Goal: Check status: Check status

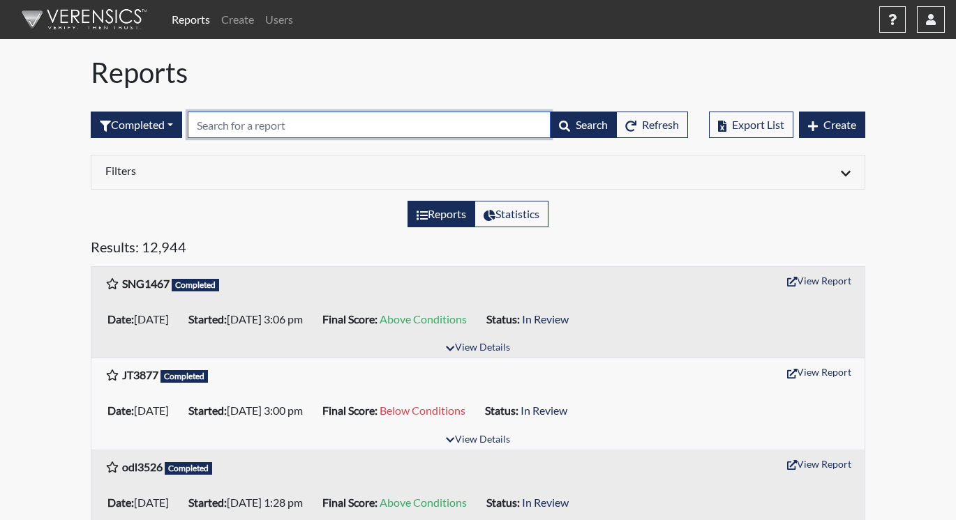
click at [237, 123] on input "text" at bounding box center [369, 125] width 363 height 27
paste input "KR3609"
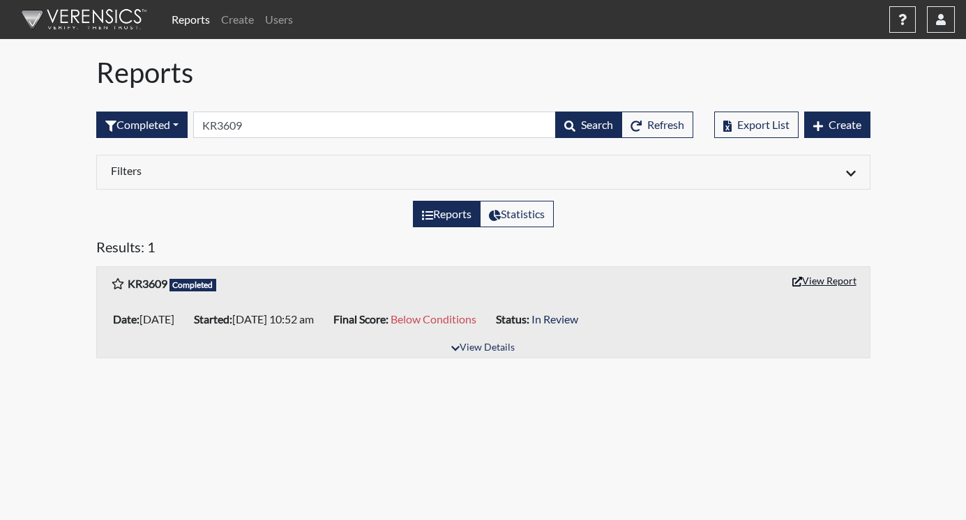
click at [825, 276] on button "View Report" at bounding box center [824, 281] width 77 height 22
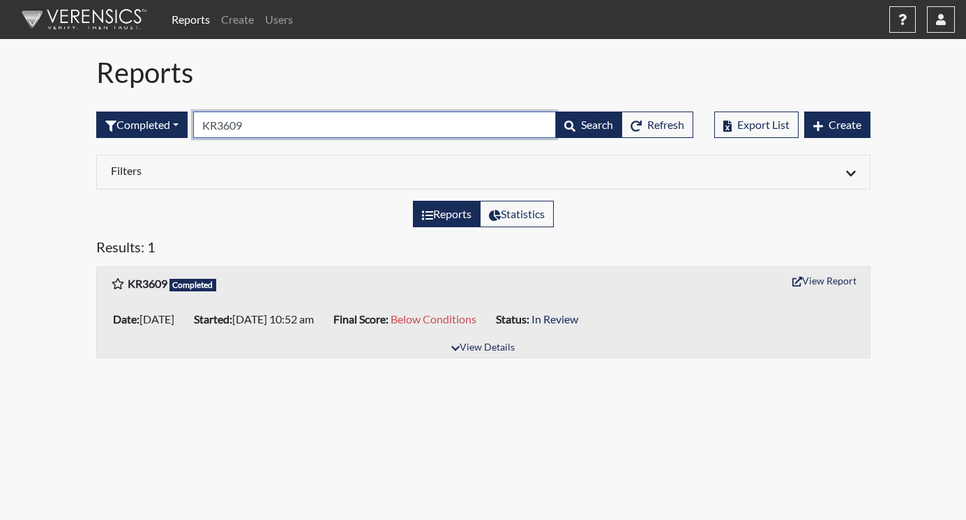
drag, startPoint x: 278, startPoint y: 127, endPoint x: 261, endPoint y: 137, distance: 19.4
click at [276, 127] on input "KR3609" at bounding box center [374, 125] width 363 height 27
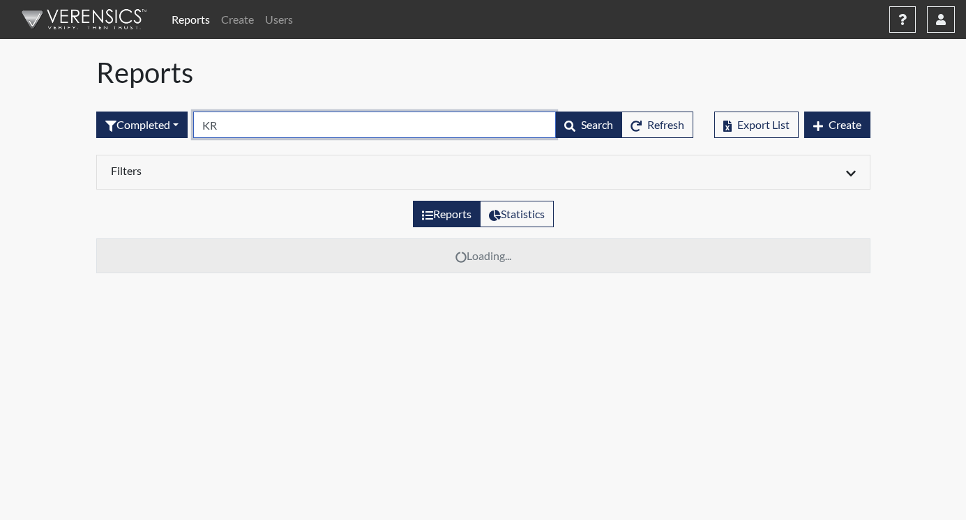
type input "K"
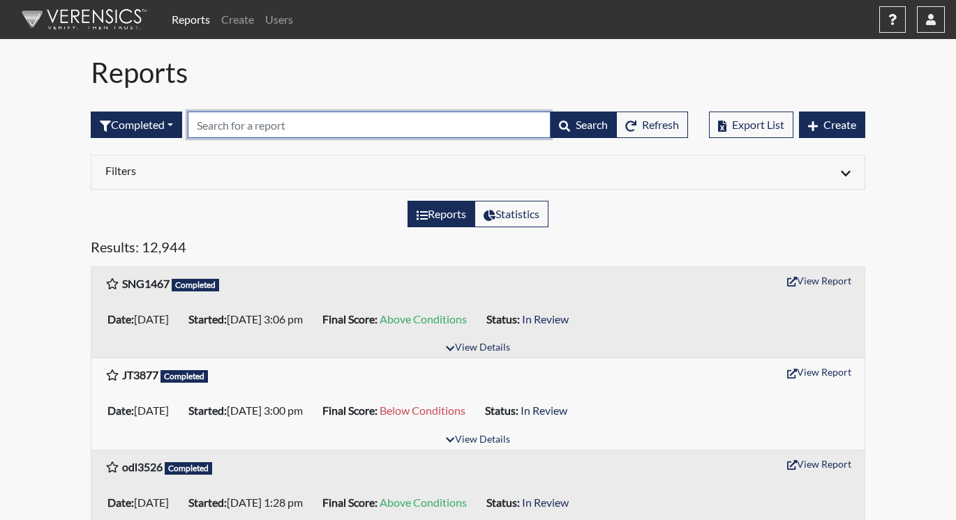
paste input "JT3877"
type input "JT3877"
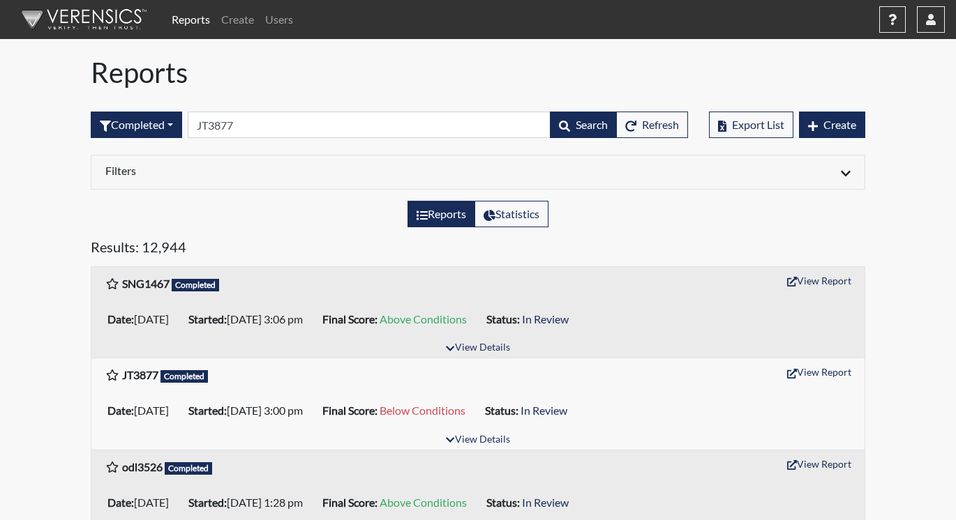
click at [269, 258] on h5 "Results: 12,944" at bounding box center [478, 250] width 774 height 22
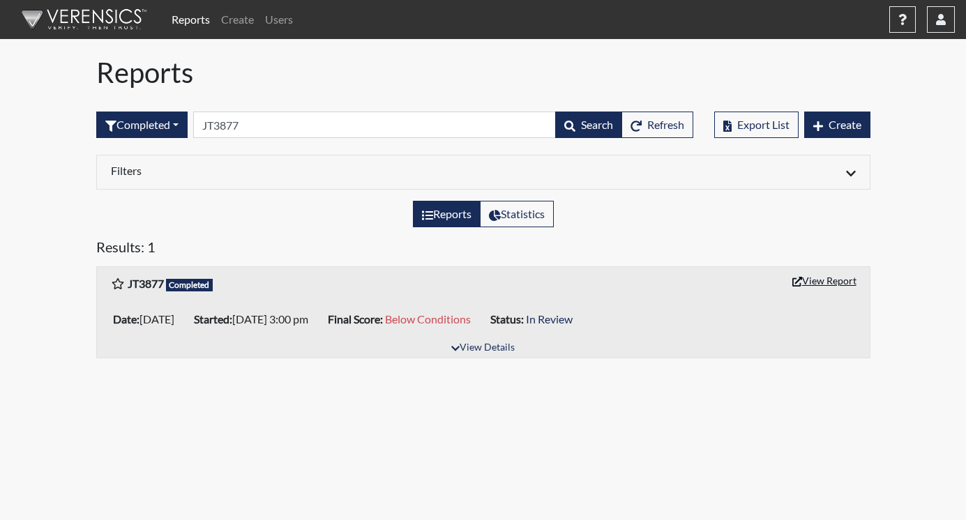
click at [823, 284] on button "View Report" at bounding box center [824, 281] width 77 height 22
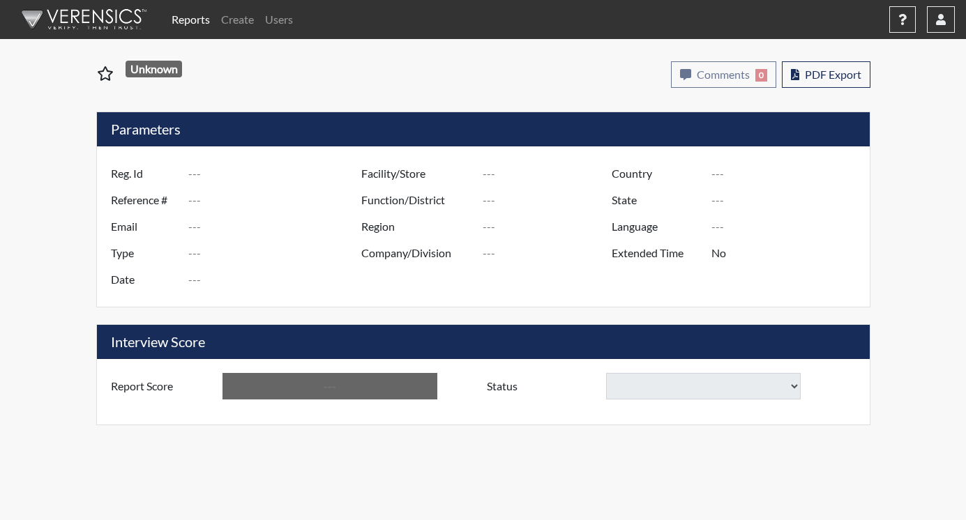
type input "KR3609"
type input "51110"
type input "[EMAIL_ADDRESS][DOMAIN_NAME]"
type input "Corrections Pre-Employment"
type input "[DATE]"
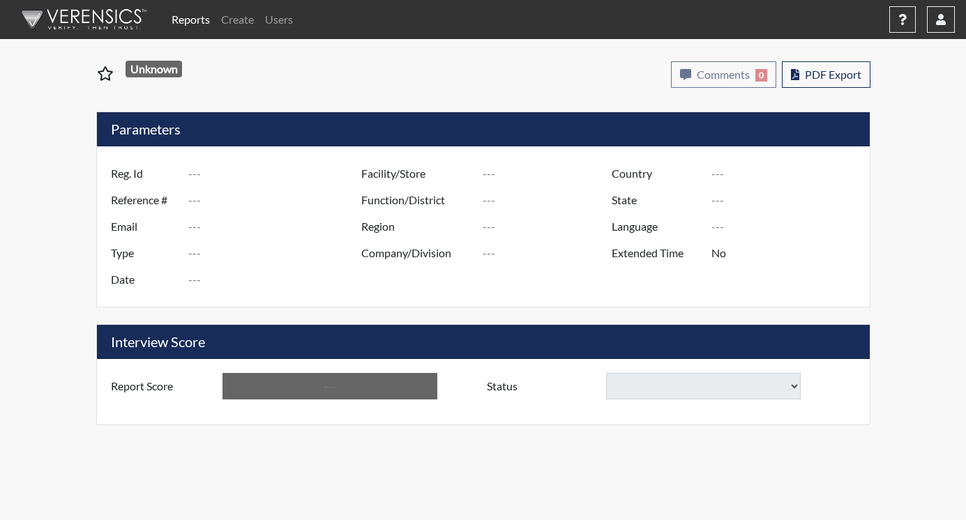
type input "[US_STATE] SP"
type input "[GEOGRAPHIC_DATA]"
type input "[US_STATE]"
type input "English"
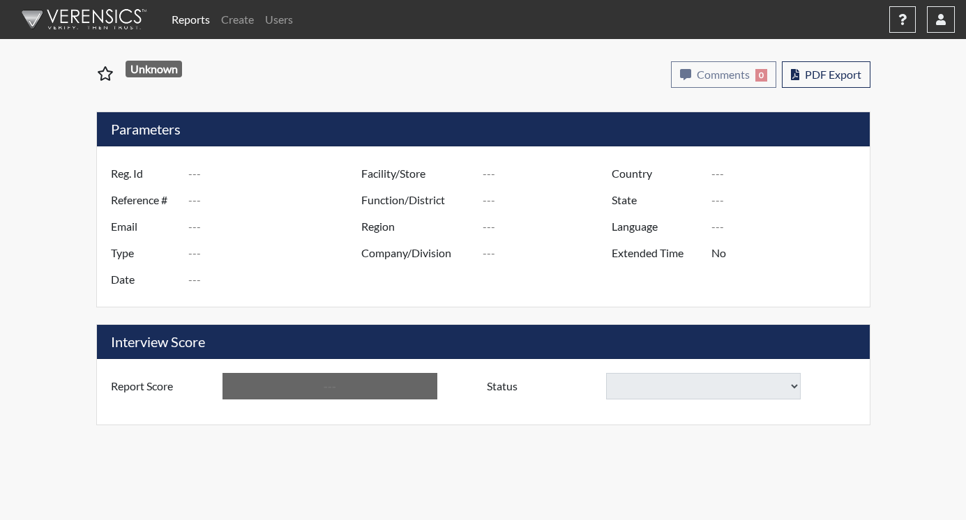
type input "Below Conditions"
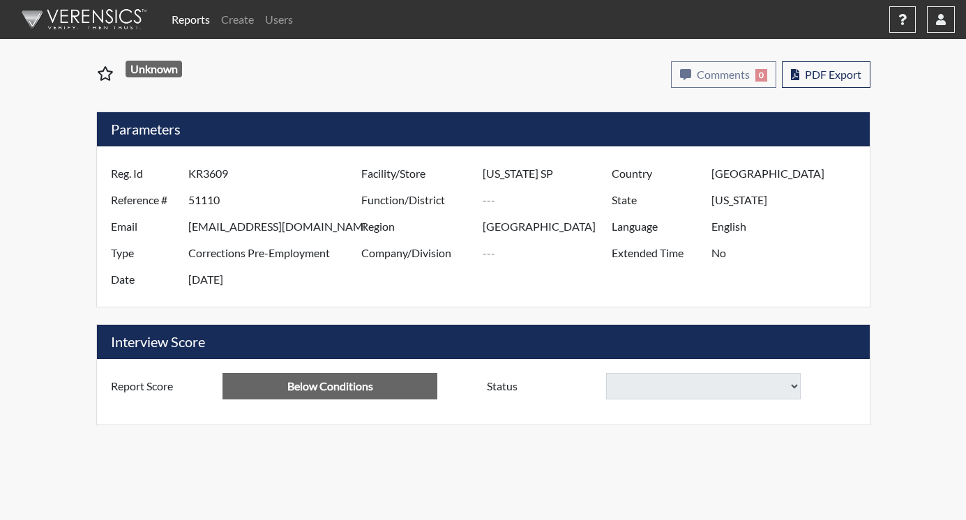
select select
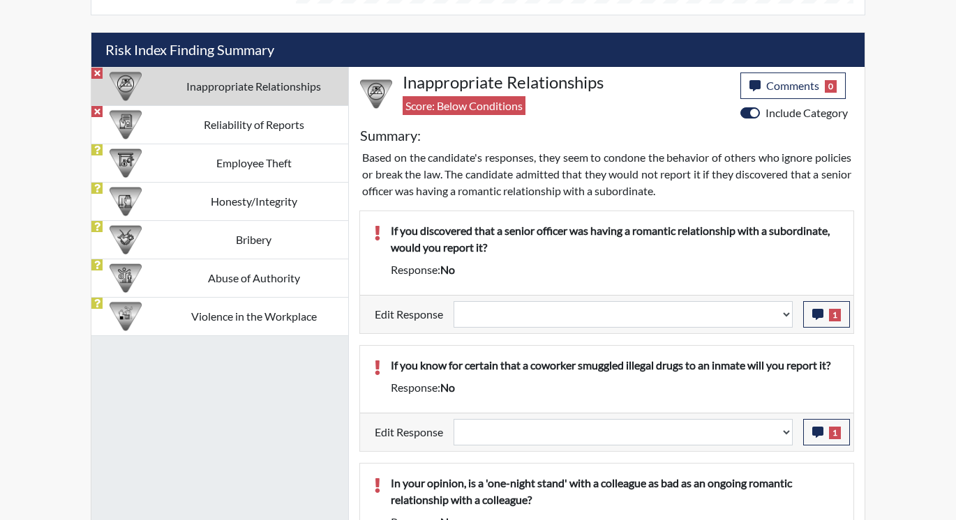
scroll to position [837, 0]
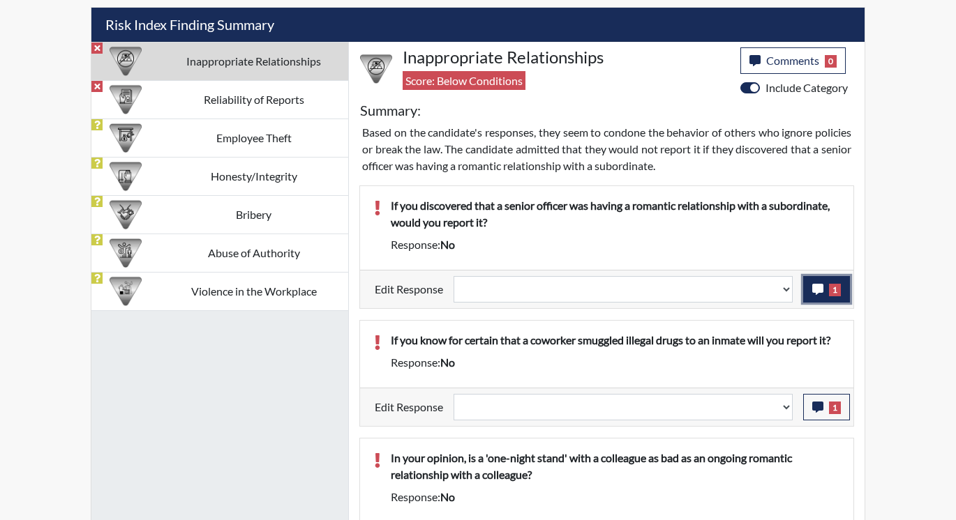
click at [823, 287] on icon "button" at bounding box center [817, 289] width 11 height 11
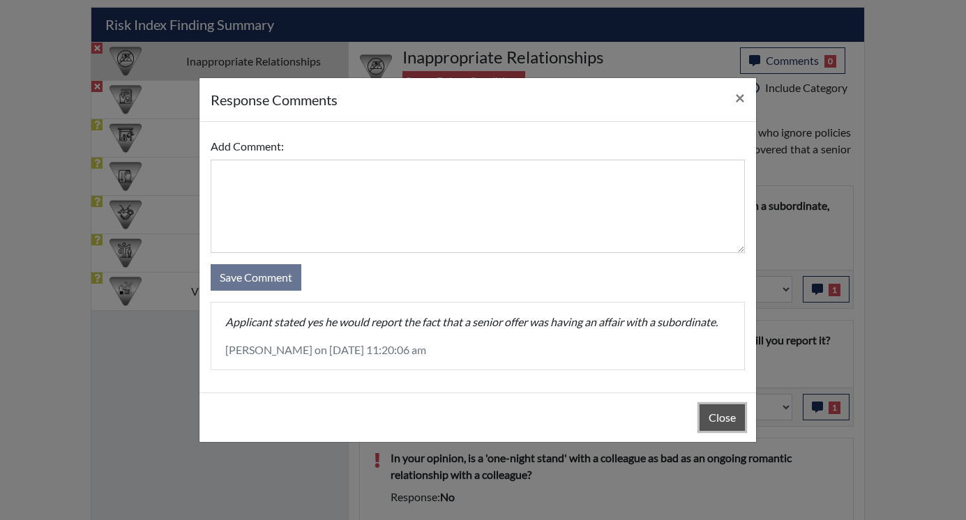
click at [714, 419] on button "Close" at bounding box center [722, 418] width 45 height 27
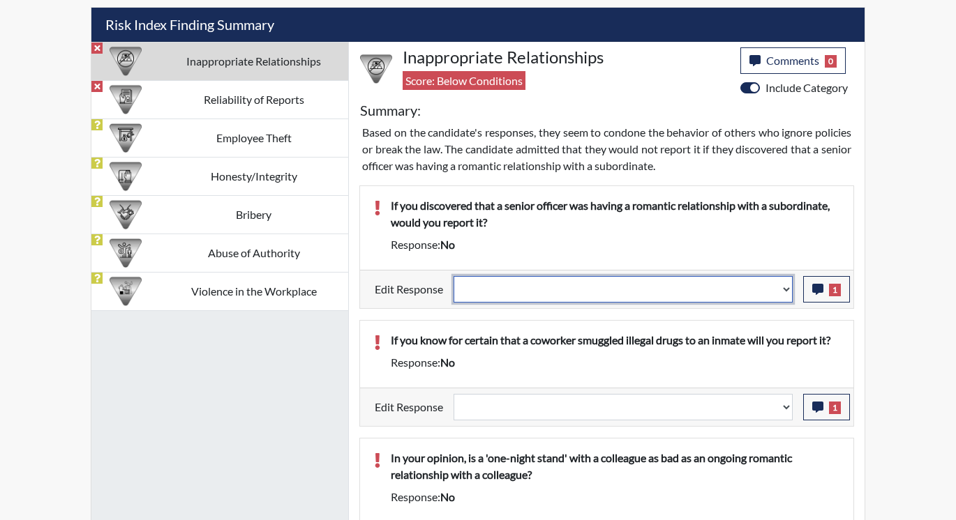
click at [784, 292] on select "Question is not relevant. Results will be updated. Reasonable explanation provi…" at bounding box center [623, 289] width 339 height 27
select select "reasonable-explanation-provided"
click at [454, 276] on select "Question is not relevant. Results will be updated. Reasonable explanation provi…" at bounding box center [623, 289] width 339 height 27
select select
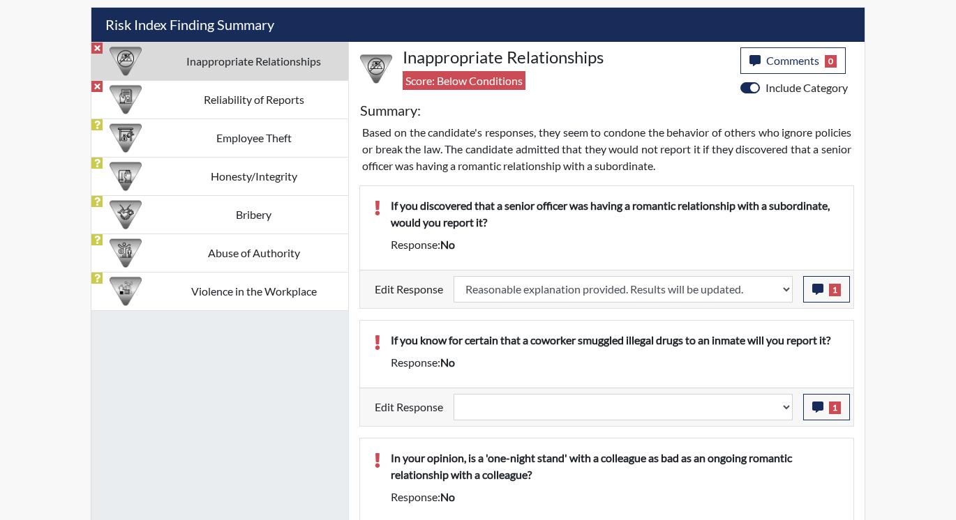
select select
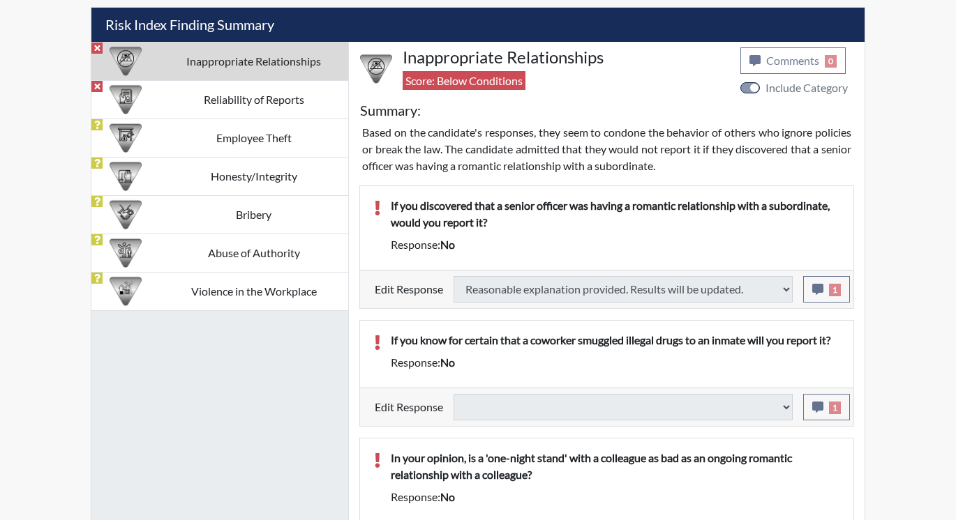
scroll to position [879, 0]
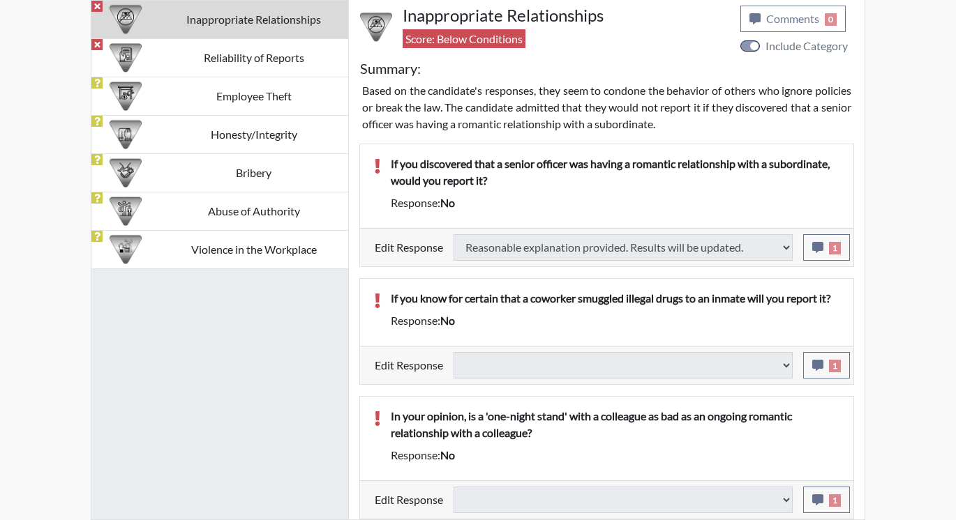
select select
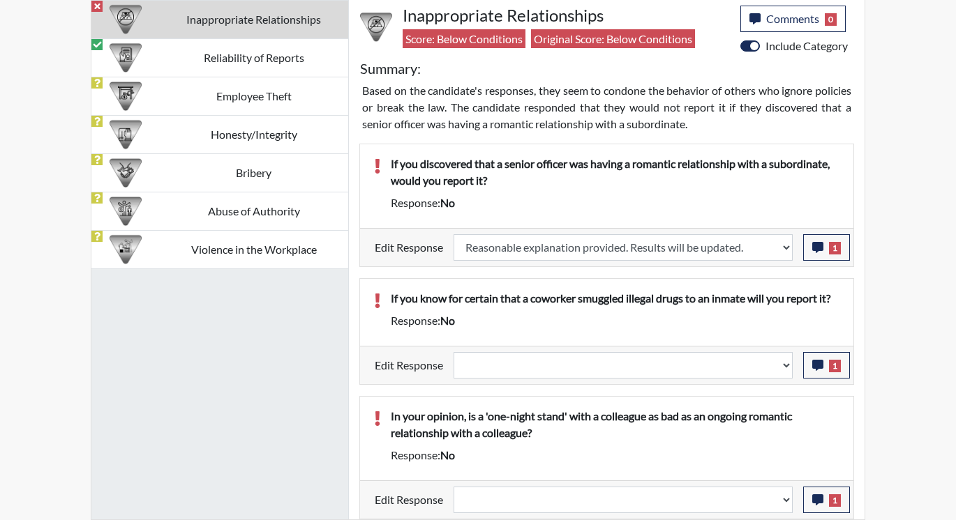
scroll to position [232, 580]
click at [807, 365] on button "1" at bounding box center [826, 365] width 47 height 27
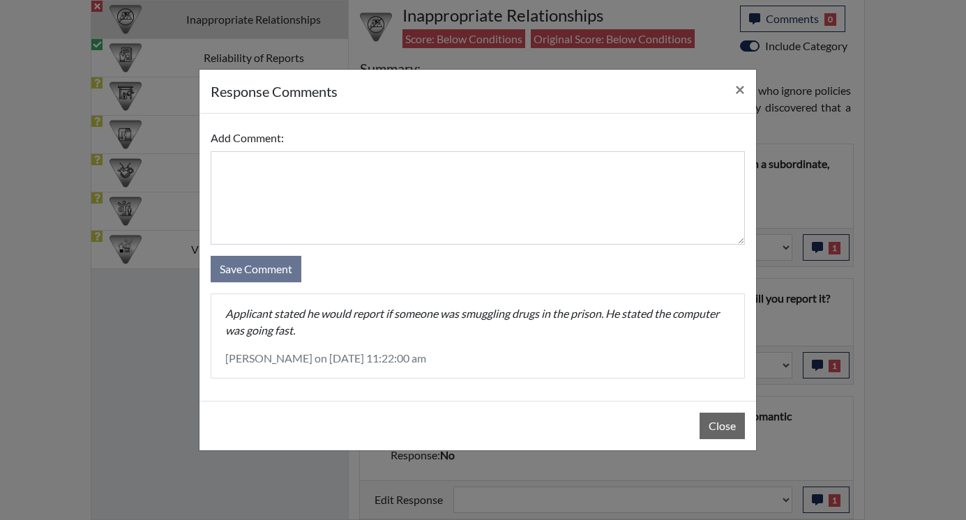
click at [717, 412] on div "Close" at bounding box center [478, 426] width 557 height 50
click at [721, 419] on button "Close" at bounding box center [722, 426] width 45 height 27
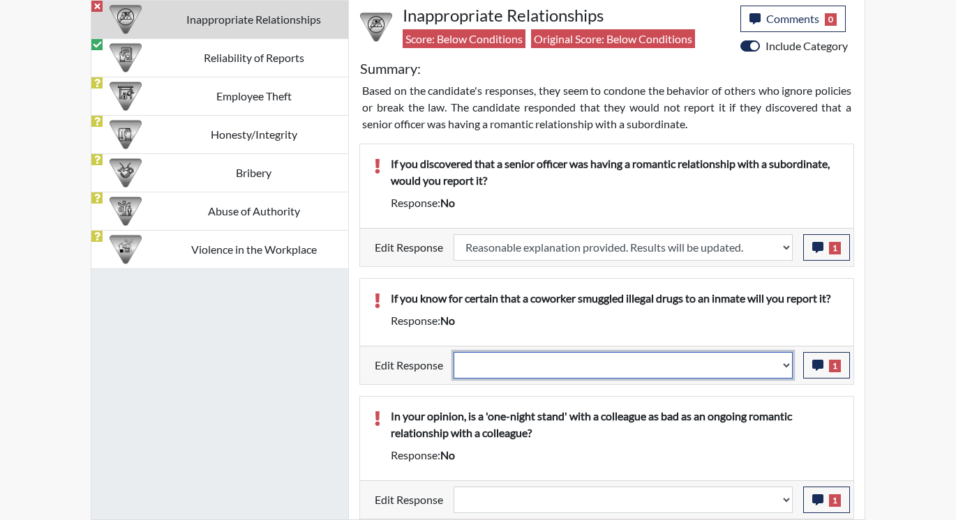
click at [785, 363] on select "Question is not relevant. Results will be updated. Reasonable explanation provi…" at bounding box center [623, 365] width 339 height 27
select select "reasonable-explanation-provided"
click at [454, 352] on select "Question is not relevant. Results will be updated. Reasonable explanation provi…" at bounding box center [623, 365] width 339 height 27
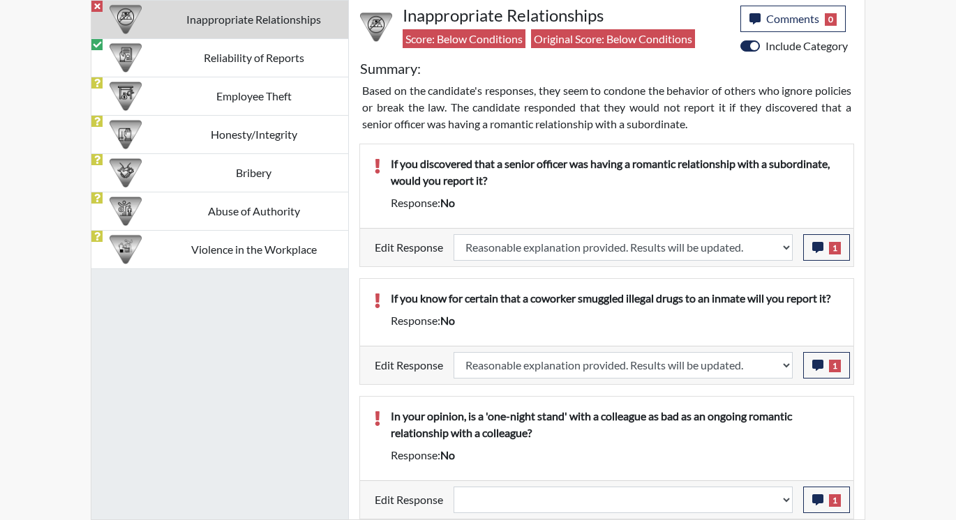
select select
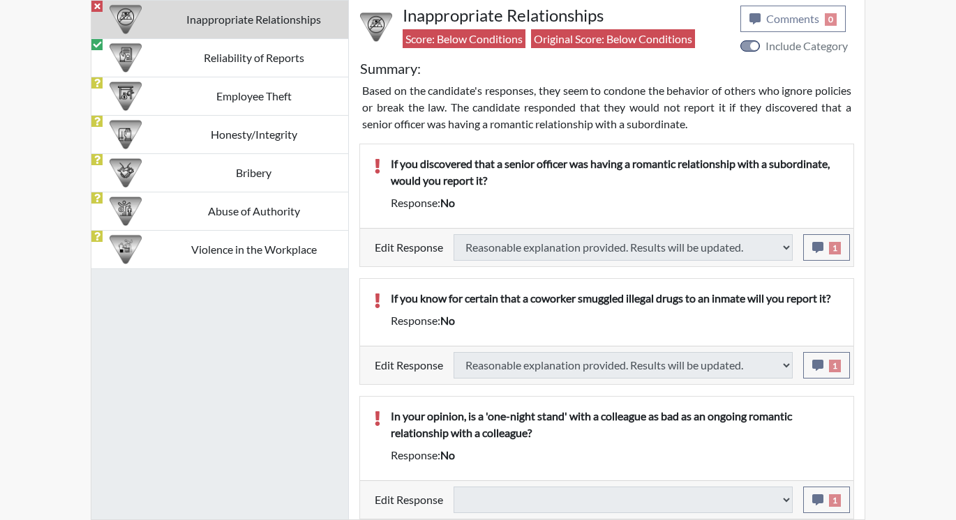
type input "Above Conditions"
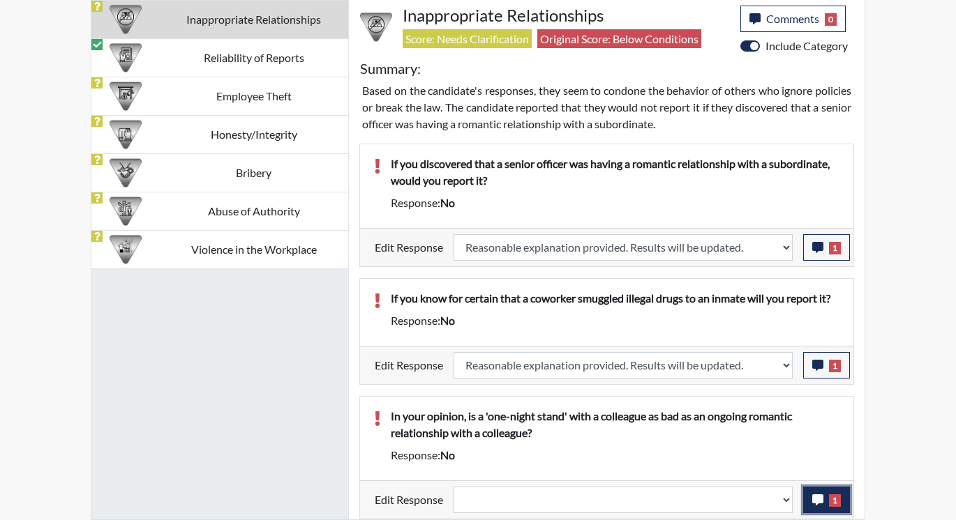
click at [807, 495] on button "1" at bounding box center [826, 500] width 47 height 27
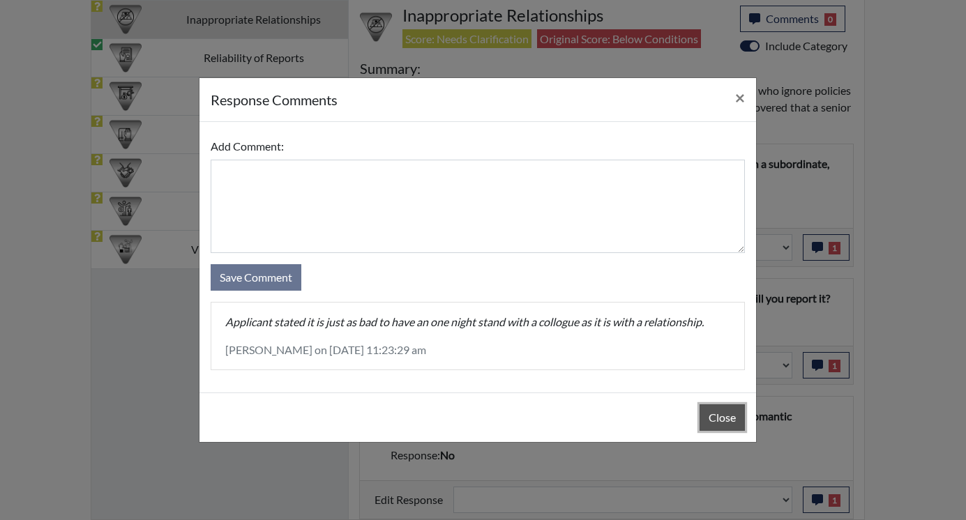
click at [714, 421] on button "Close" at bounding box center [722, 418] width 45 height 27
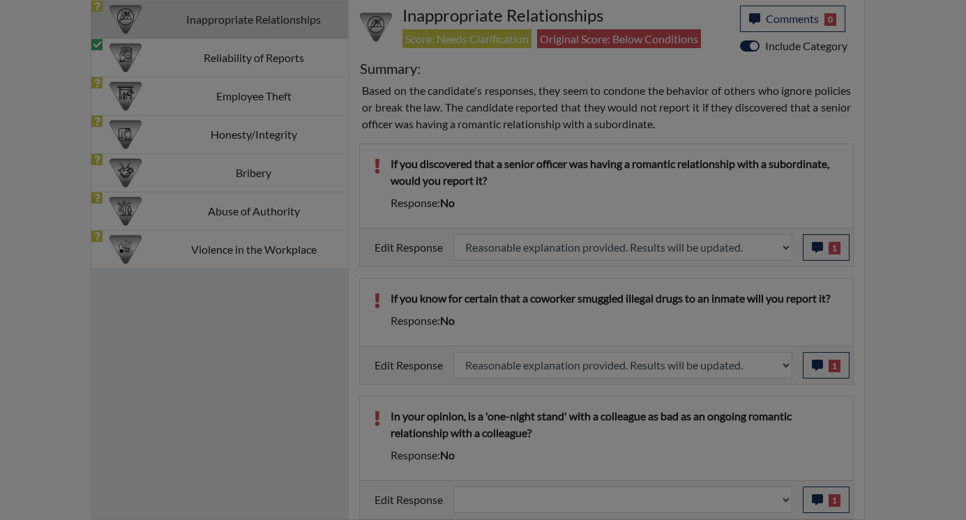
click at [714, 407] on div "Close" at bounding box center [478, 383] width 557 height 50
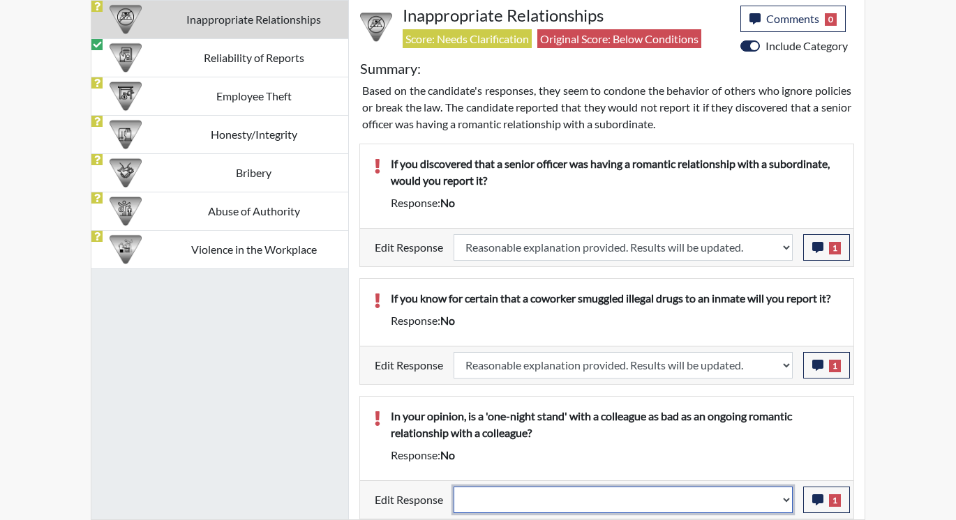
click at [784, 497] on select "Question is not relevant. Results will be updated. Reasonable explanation provi…" at bounding box center [623, 500] width 339 height 27
select select "reasonable-explanation-provided"
click at [454, 487] on select "Question is not relevant. Results will be updated. Reasonable explanation provi…" at bounding box center [623, 500] width 339 height 27
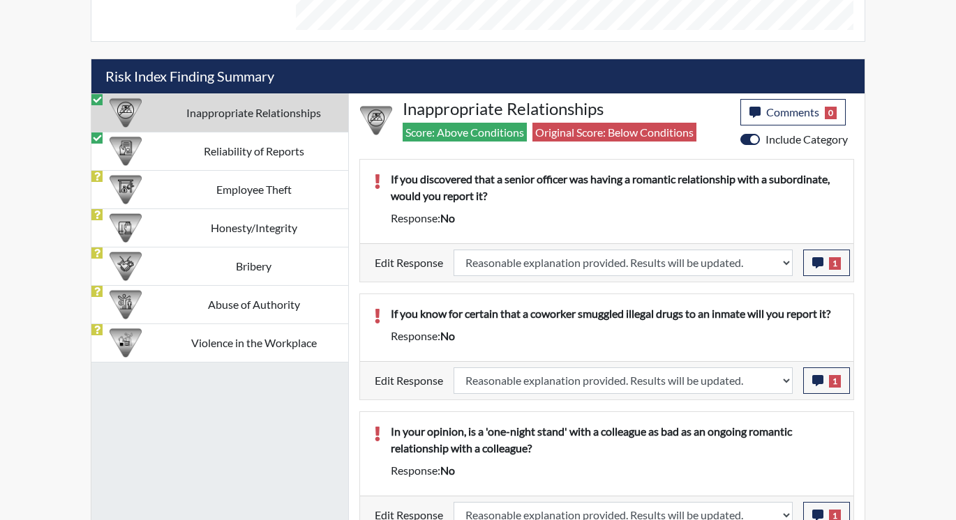
scroll to position [801, 0]
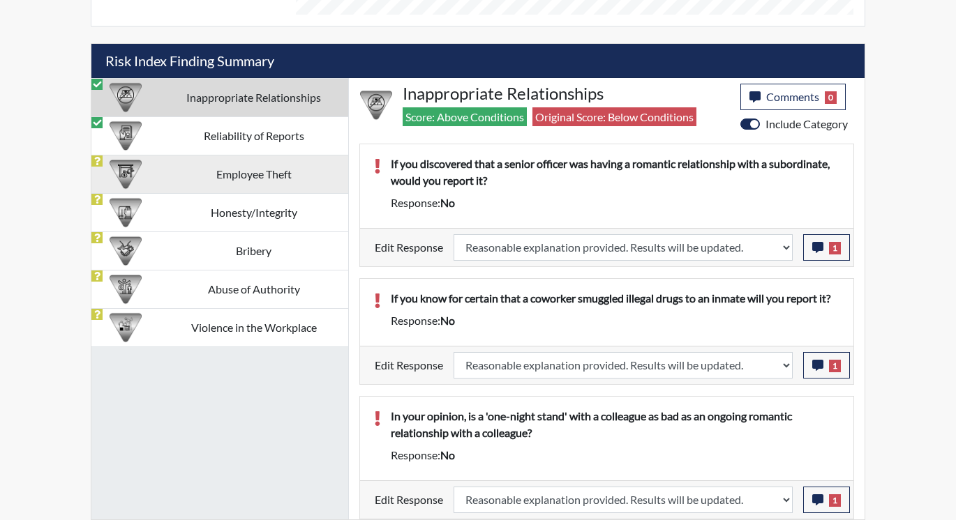
click at [273, 170] on td "Employee Theft" at bounding box center [253, 174] width 189 height 38
select select
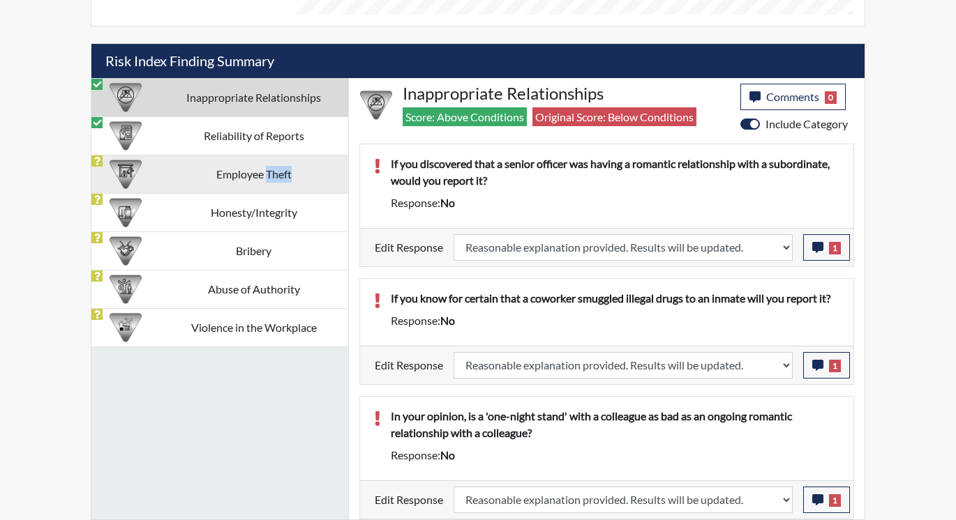
select select
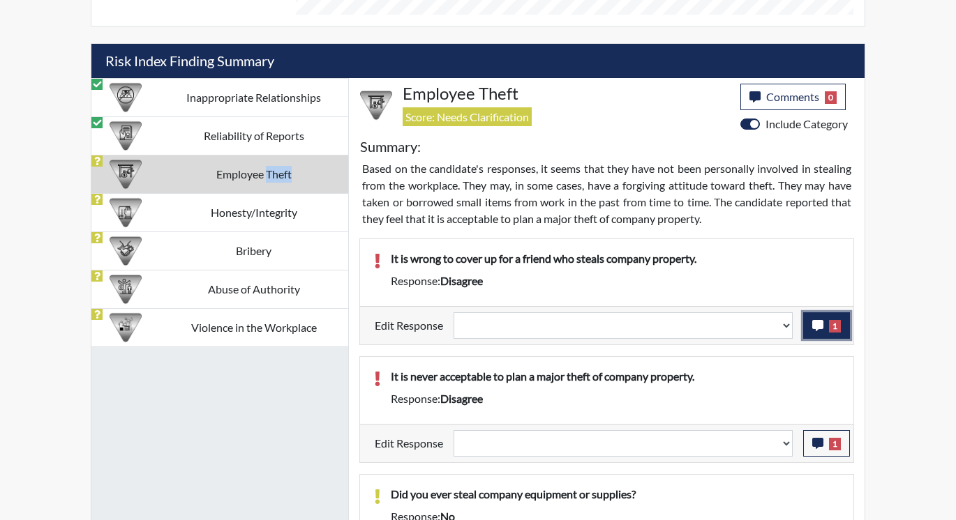
click at [822, 323] on icon "button" at bounding box center [817, 325] width 11 height 11
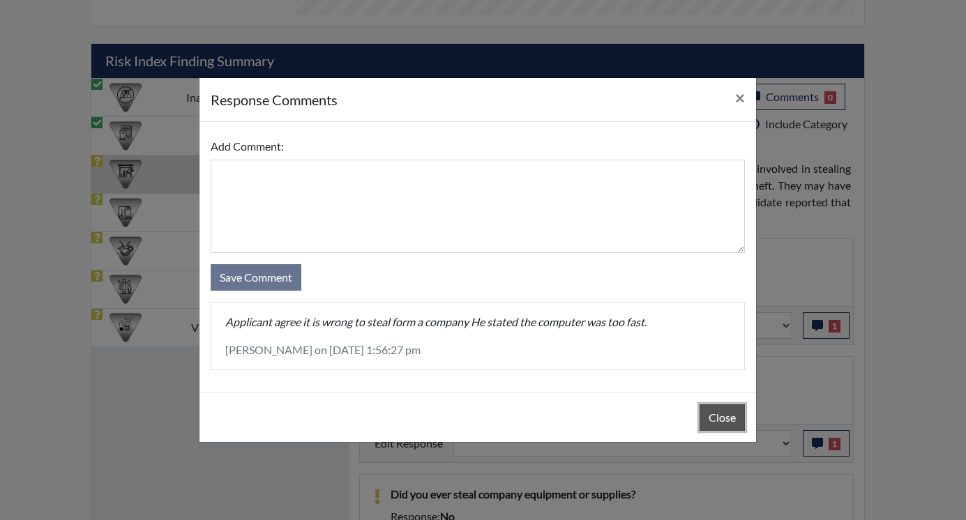
click at [733, 410] on button "Close" at bounding box center [722, 418] width 45 height 27
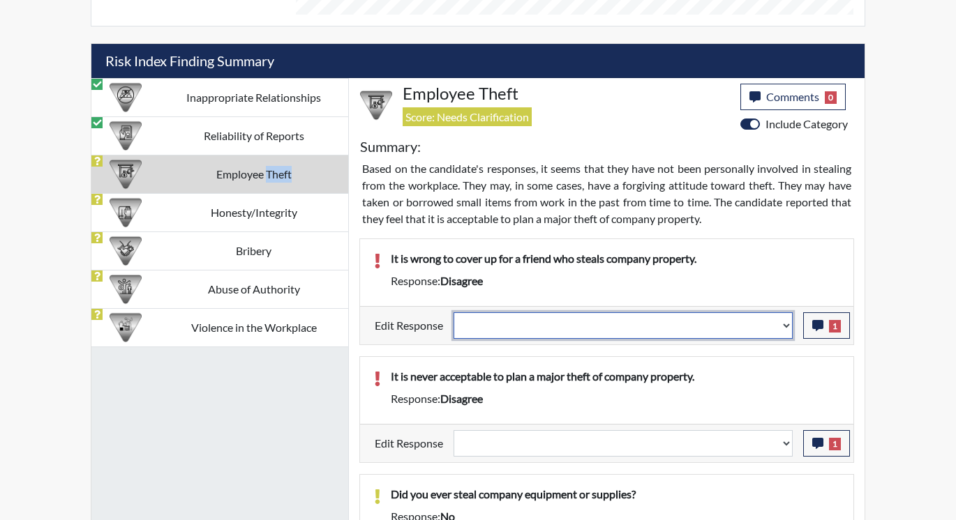
click at [782, 324] on select "Question is not relevant. Results will be updated. Reasonable explanation provi…" at bounding box center [623, 326] width 339 height 27
select select "reasonable-explanation-provided"
click at [454, 313] on select "Question is not relevant. Results will be updated. Reasonable explanation provi…" at bounding box center [623, 326] width 339 height 27
select select
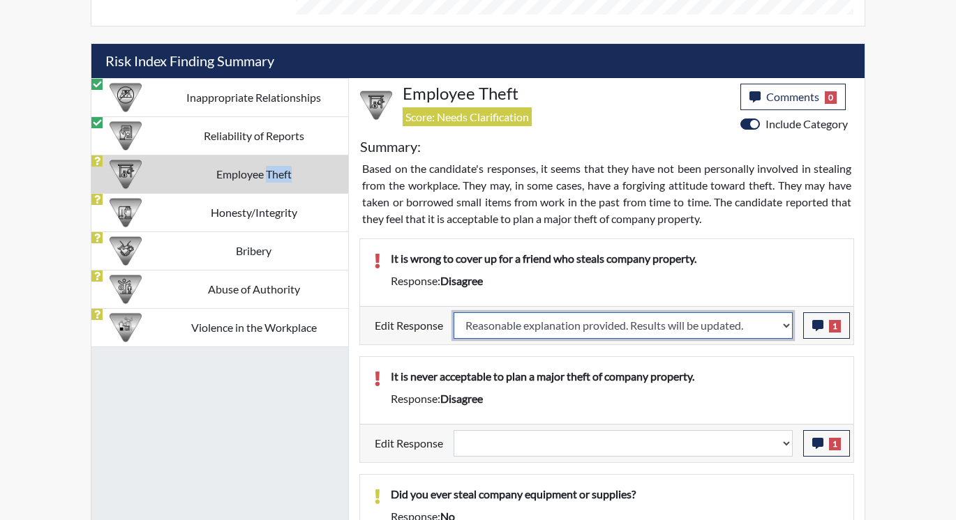
select select
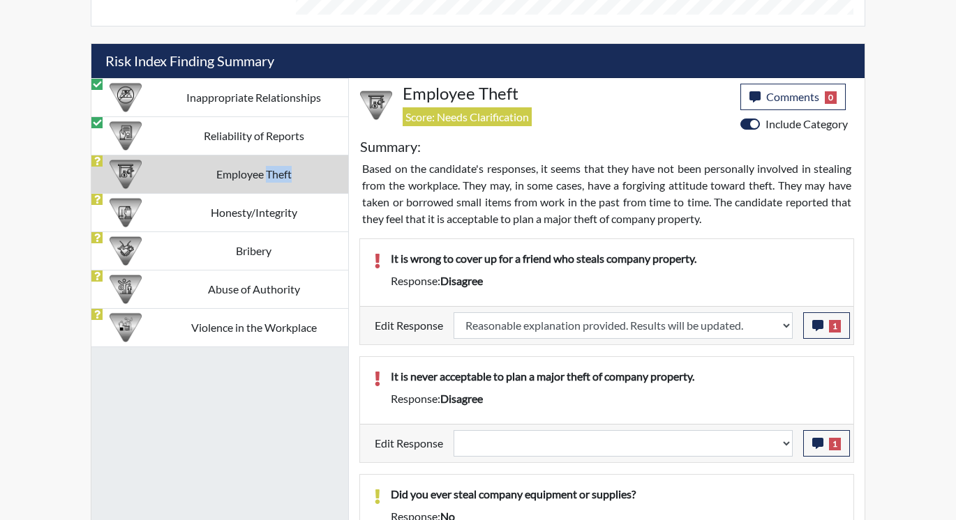
select select
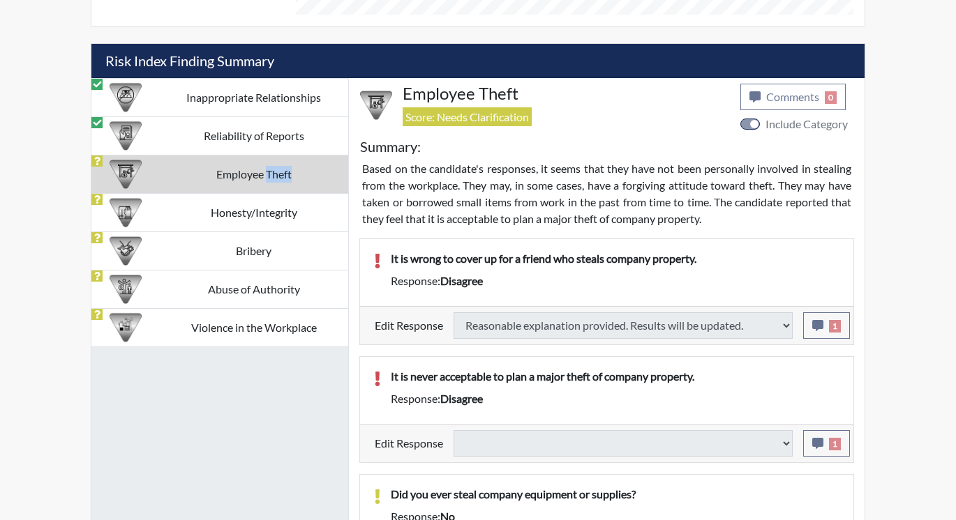
select select
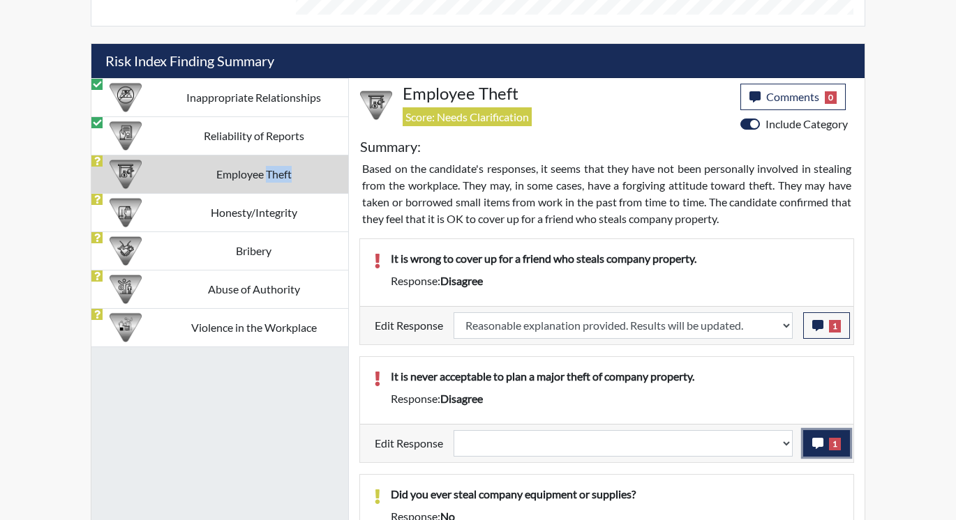
click at [823, 447] on icon "button" at bounding box center [817, 443] width 11 height 11
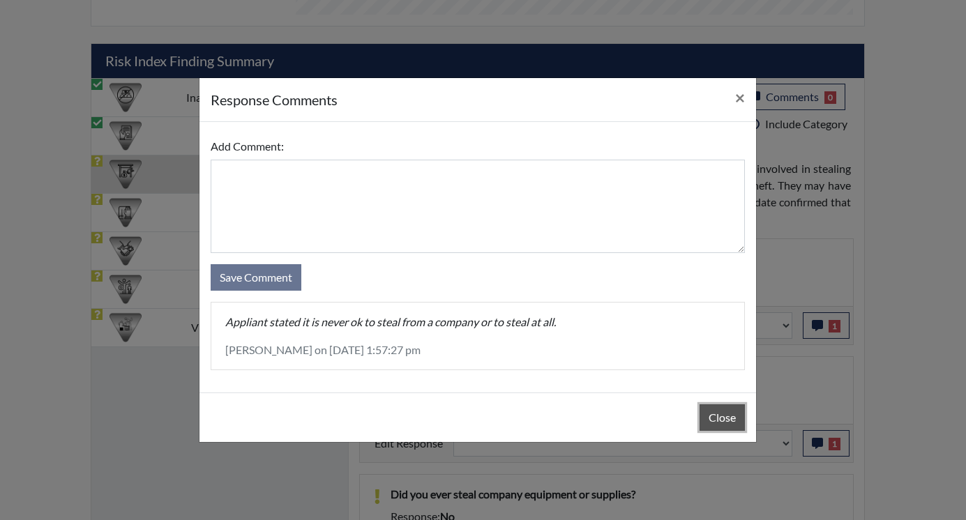
click at [705, 419] on button "Close" at bounding box center [722, 418] width 45 height 27
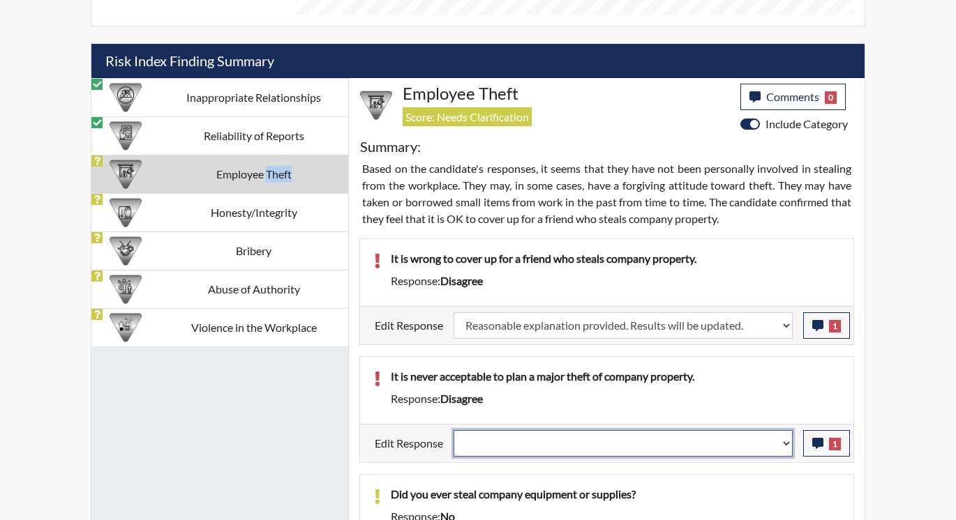
click at [791, 442] on select "Question is not relevant. Results will be updated. Reasonable explanation provi…" at bounding box center [623, 443] width 339 height 27
select select "reasonable-explanation-provided"
click at [454, 430] on select "Question is not relevant. Results will be updated. Reasonable explanation provi…" at bounding box center [623, 443] width 339 height 27
select select
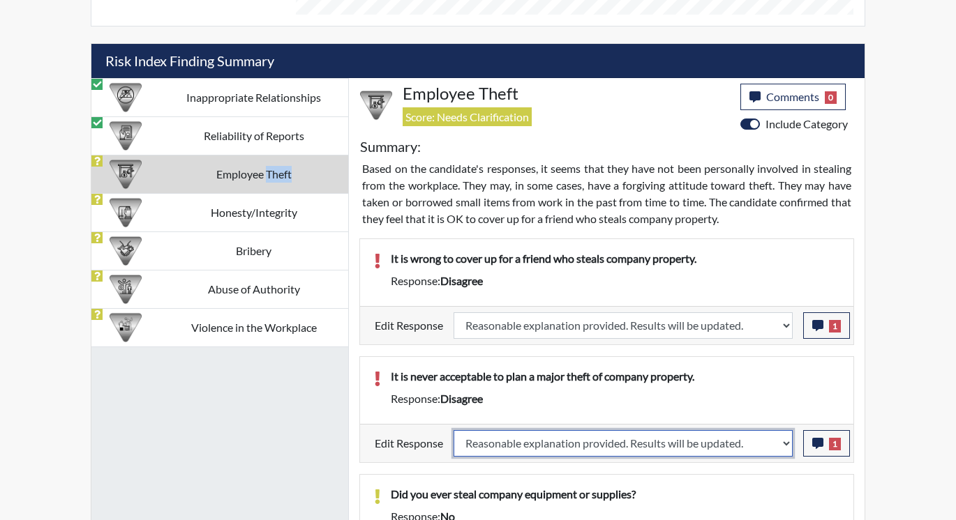
select select
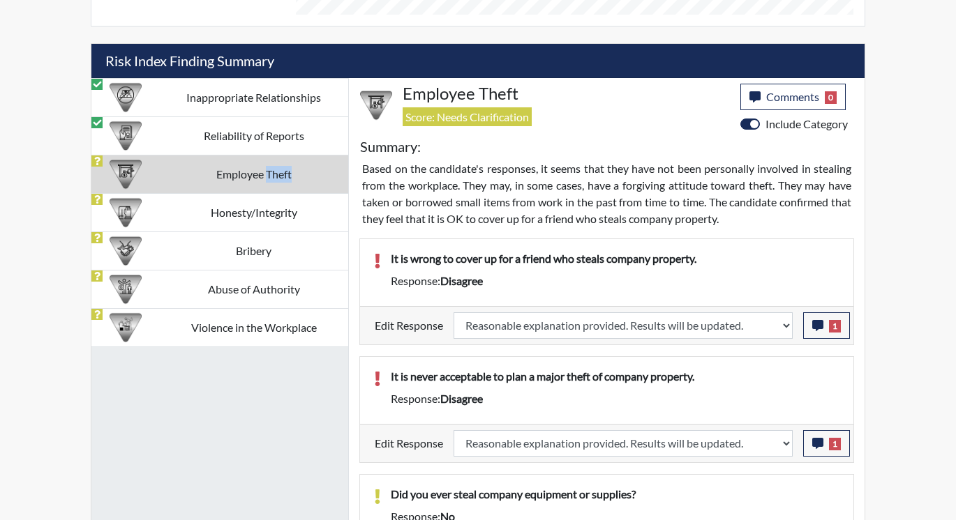
select select
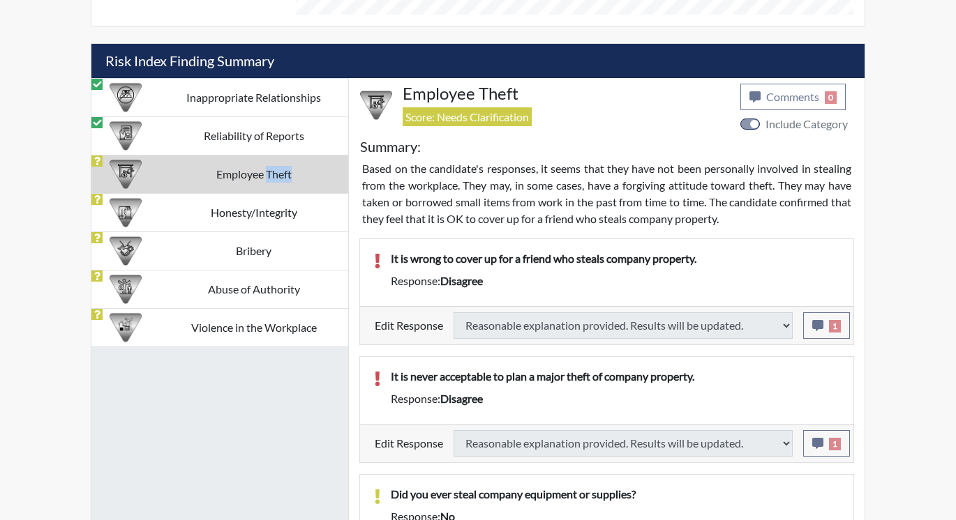
select select
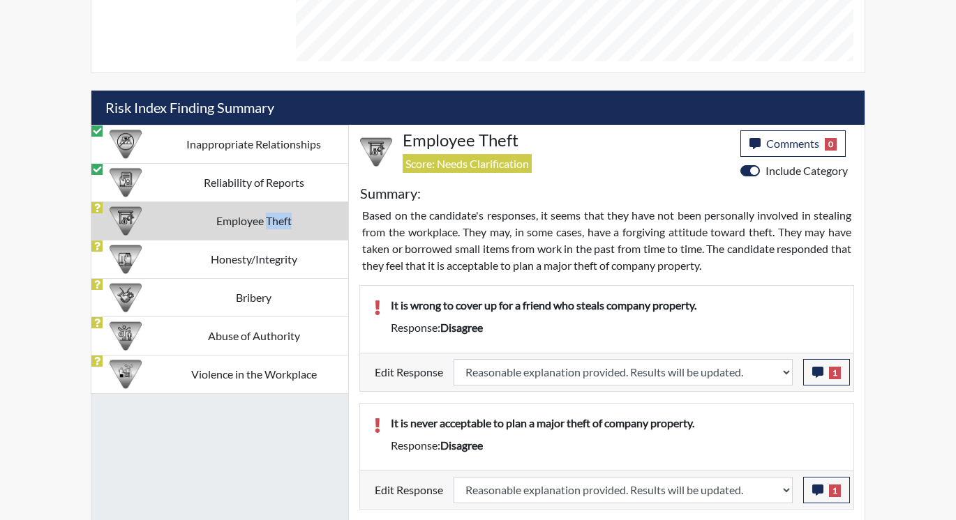
scroll to position [767, 0]
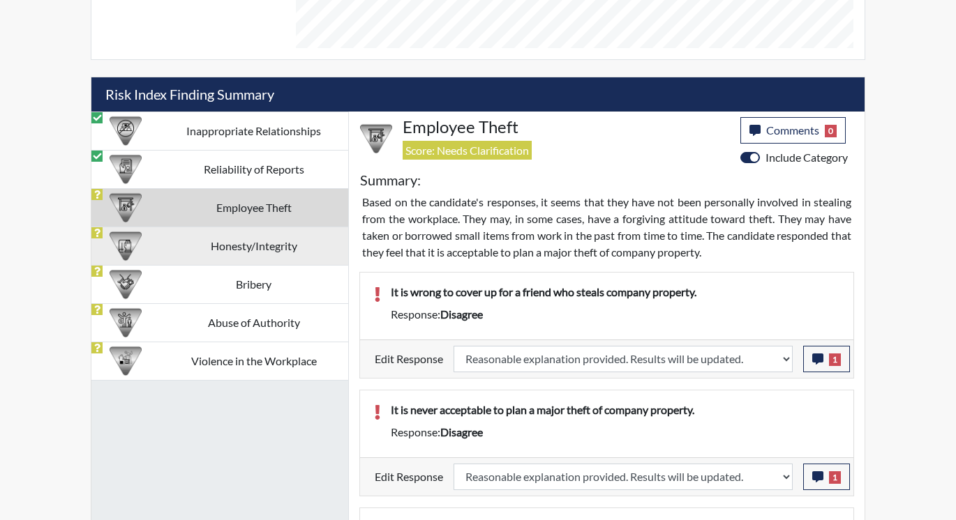
click at [188, 243] on td "Honesty/Integrity" at bounding box center [253, 246] width 189 height 38
select select
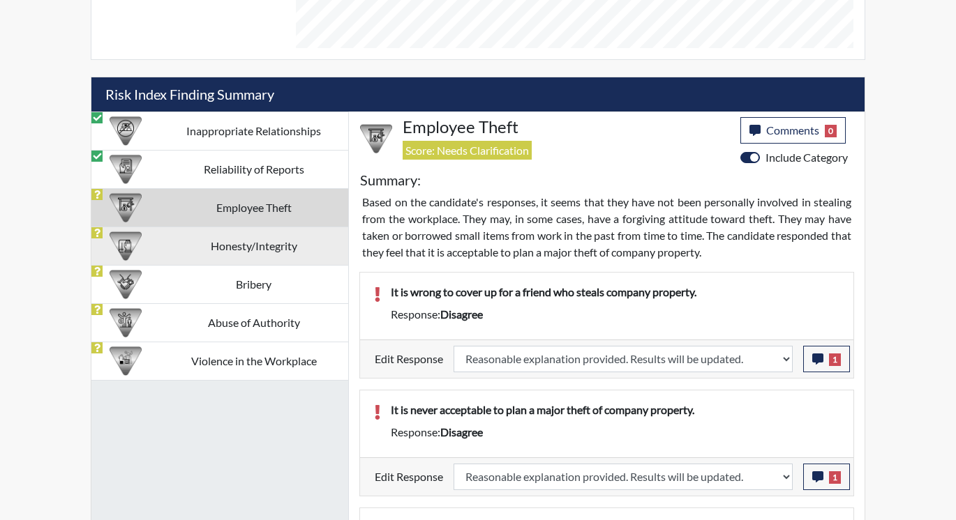
select select
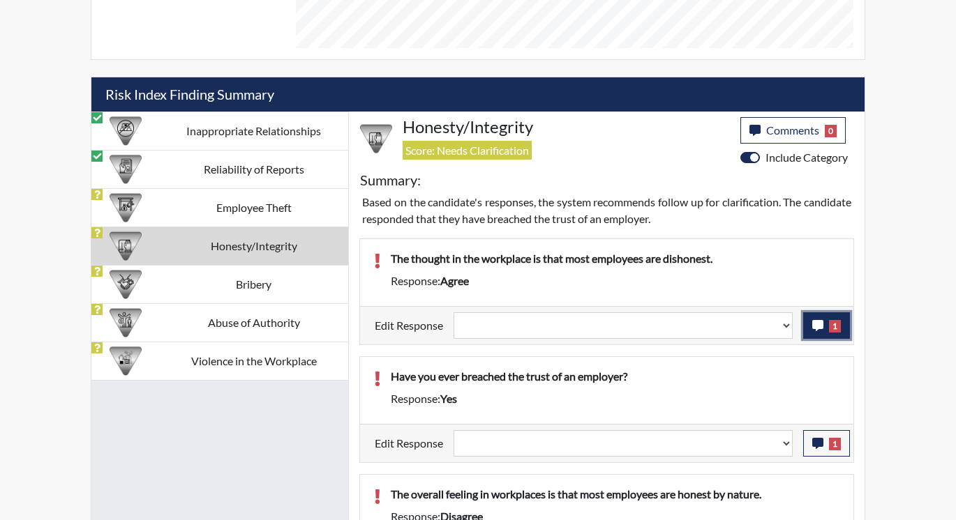
click at [827, 330] on button "1" at bounding box center [826, 326] width 47 height 27
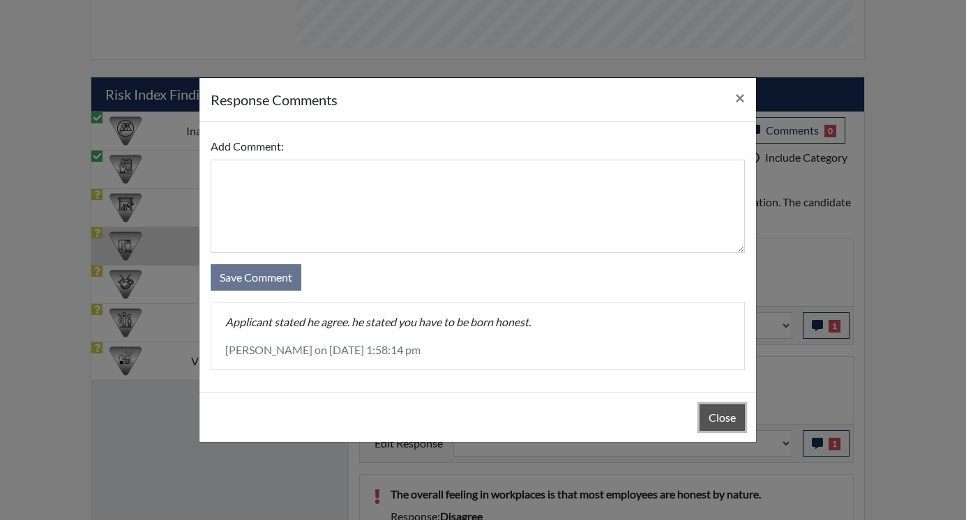
click at [710, 412] on button "Close" at bounding box center [722, 418] width 45 height 27
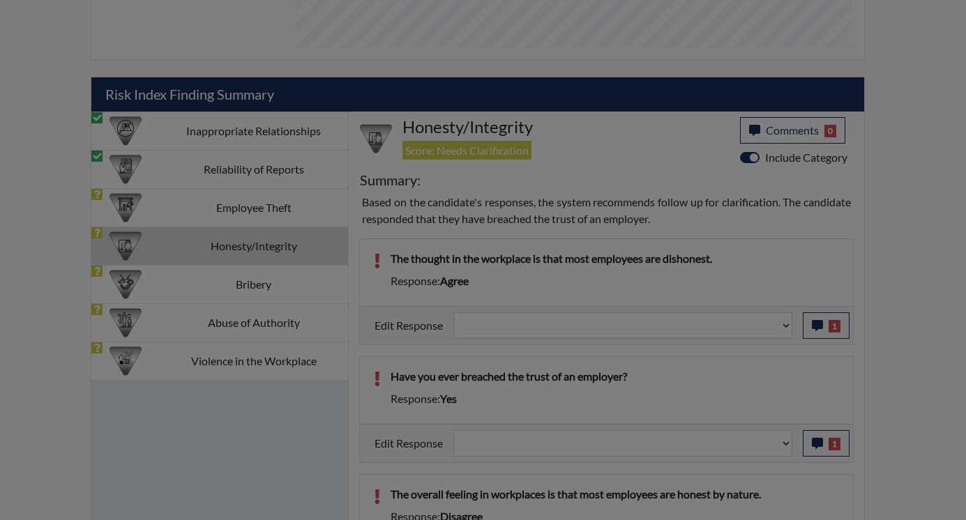
click at [710, 396] on button "Close" at bounding box center [722, 383] width 45 height 27
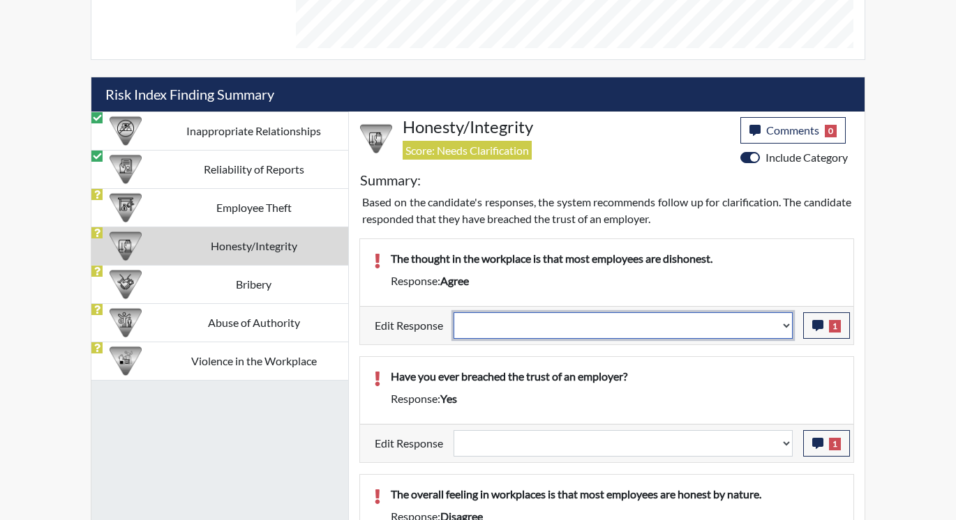
click at [785, 324] on select "Question is not relevant. Results will be updated. Reasonable explanation provi…" at bounding box center [623, 326] width 339 height 27
select select "reasonable-explanation-provided"
click at [454, 313] on select "Question is not relevant. Results will be updated. Reasonable explanation provi…" at bounding box center [623, 326] width 339 height 27
select select
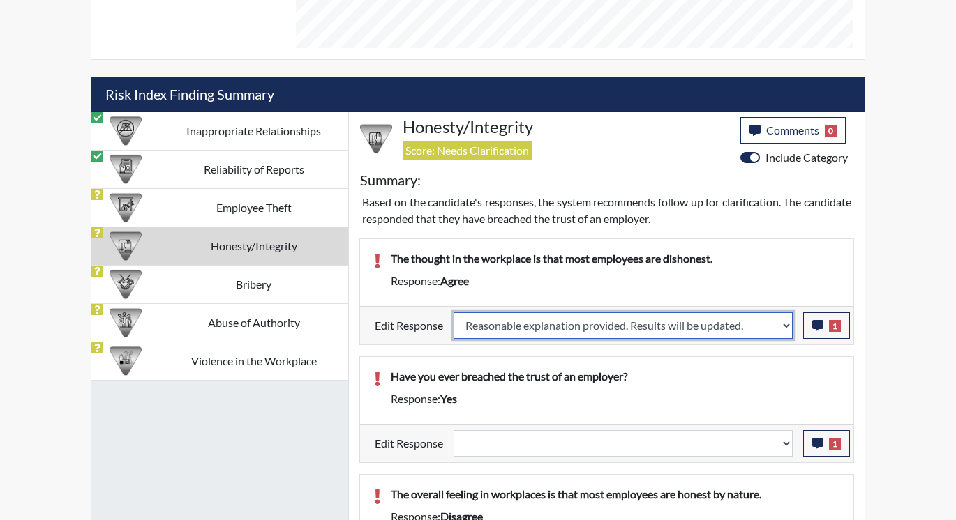
select select
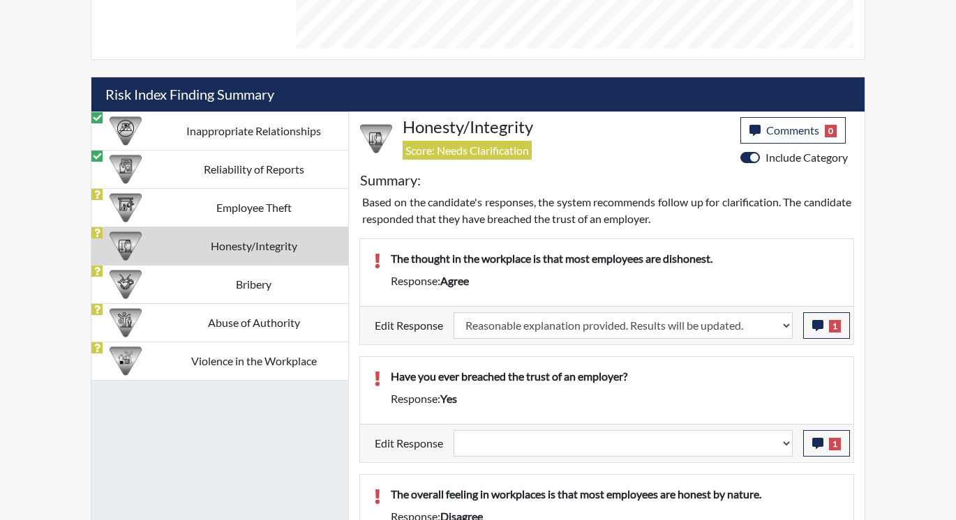
select select
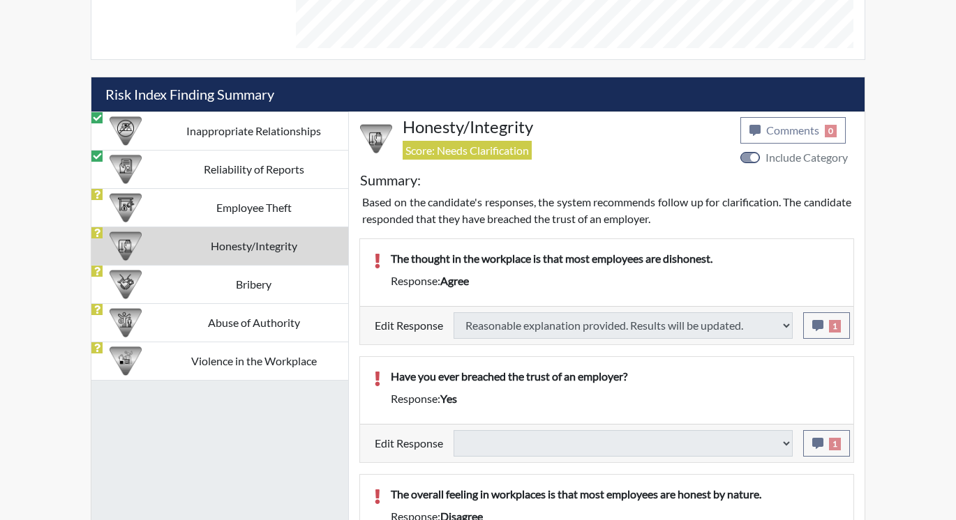
select select
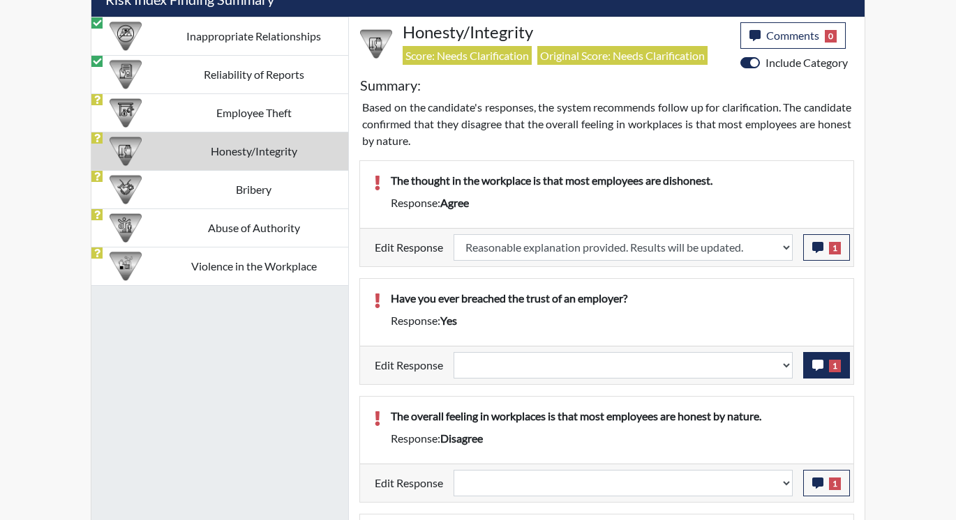
scroll to position [977, 0]
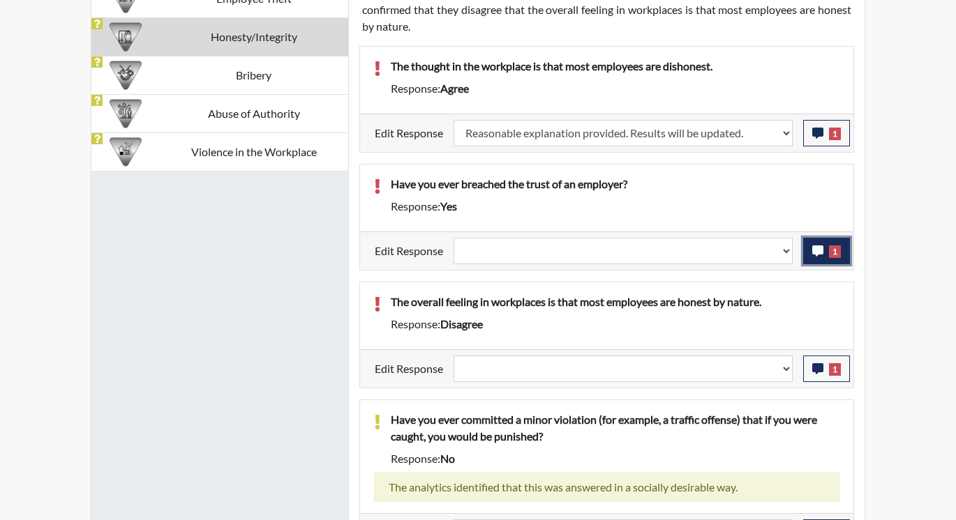
click at [821, 256] on icon "button" at bounding box center [817, 251] width 11 height 11
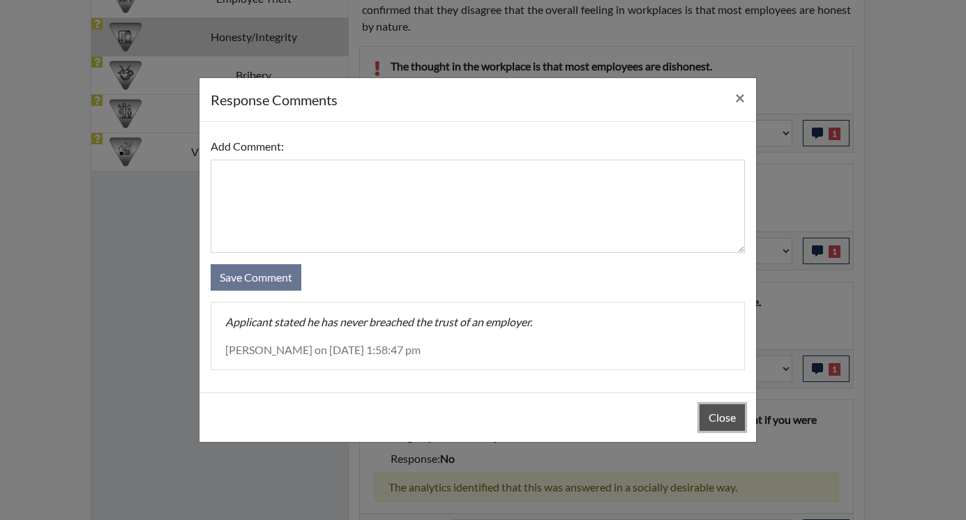
click at [716, 412] on button "Close" at bounding box center [722, 418] width 45 height 27
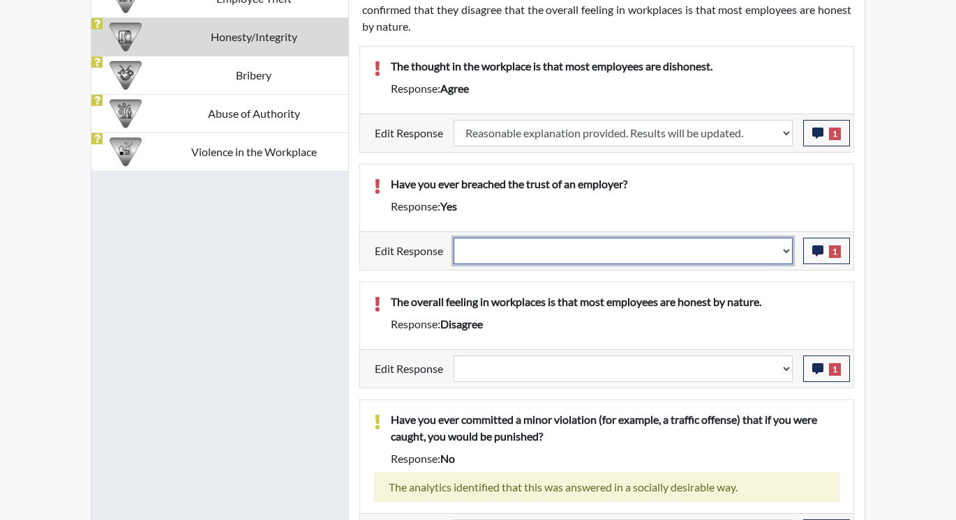
click at [789, 250] on select "Question is not relevant. Results will be updated. Reasonable explanation provi…" at bounding box center [623, 251] width 339 height 27
select select "reasonable-explanation-provided"
click at [454, 238] on select "Question is not relevant. Results will be updated. Reasonable explanation provi…" at bounding box center [623, 251] width 339 height 27
select select
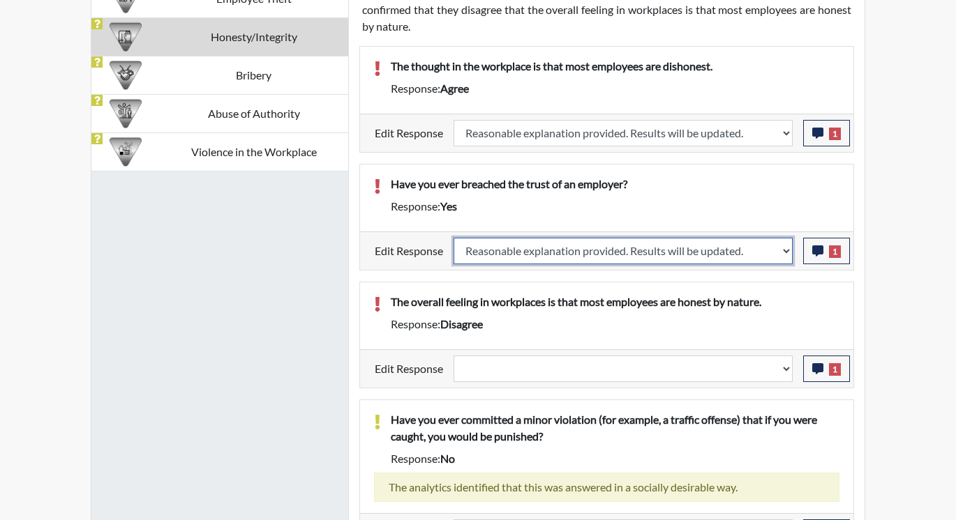
select select
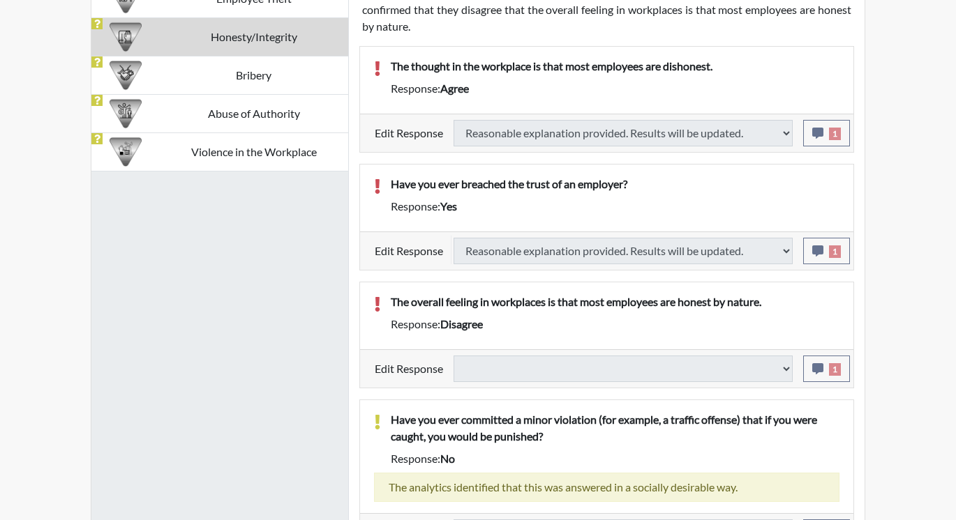
select select
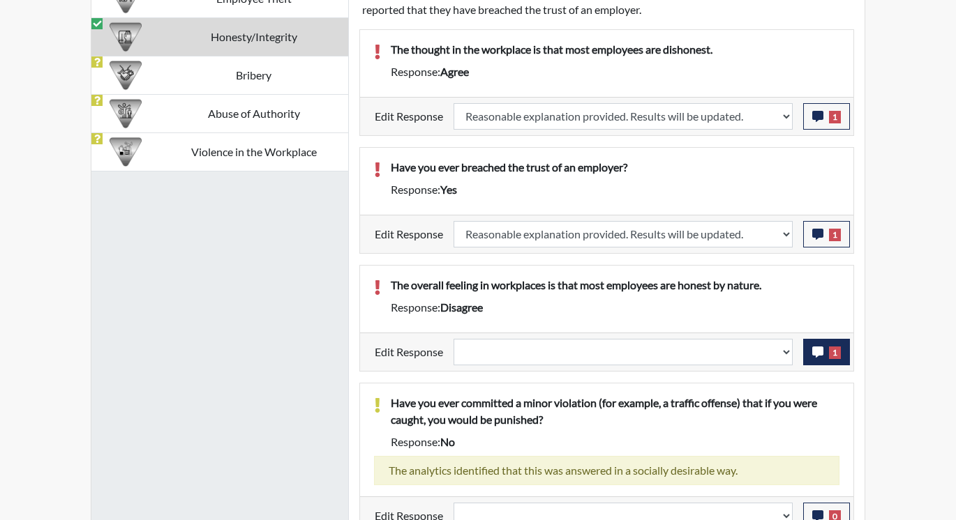
scroll to position [232, 580]
click at [818, 356] on icon "button" at bounding box center [817, 352] width 11 height 11
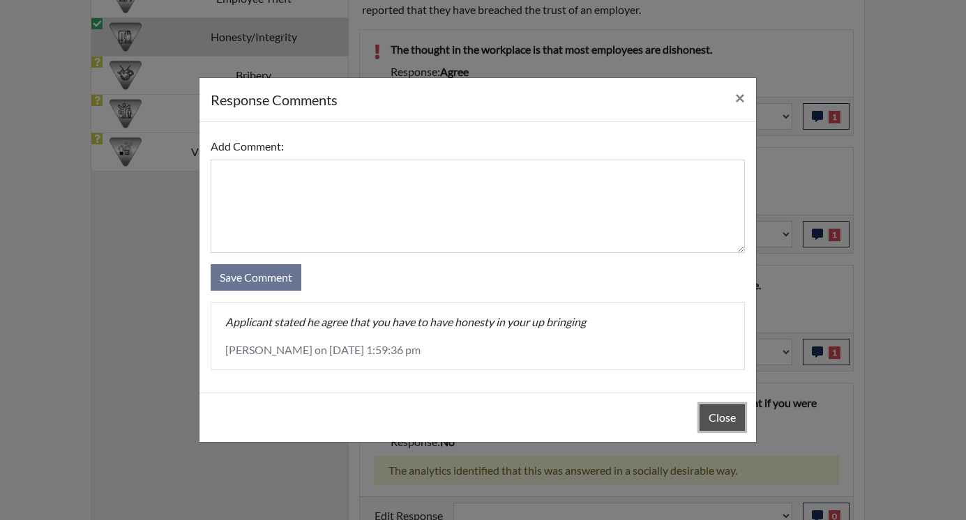
drag, startPoint x: 728, startPoint y: 417, endPoint x: 728, endPoint y: 407, distance: 9.1
click at [728, 416] on button "Close" at bounding box center [722, 418] width 45 height 27
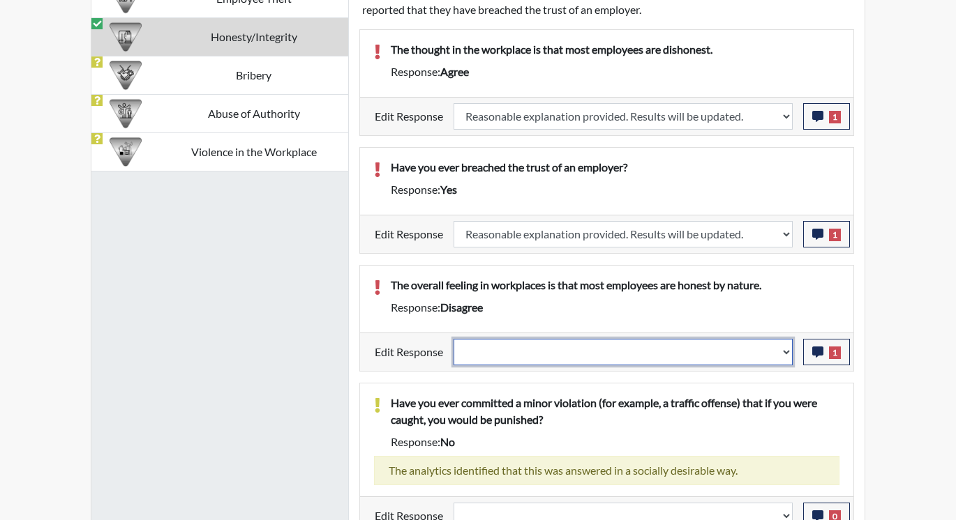
click at [784, 352] on select "Question is not relevant. Results will be updated. Reasonable explanation provi…" at bounding box center [623, 352] width 339 height 27
select select "reasonable-explanation-provided"
click at [454, 339] on select "Question is not relevant. Results will be updated. Reasonable explanation provi…" at bounding box center [623, 352] width 339 height 27
select select
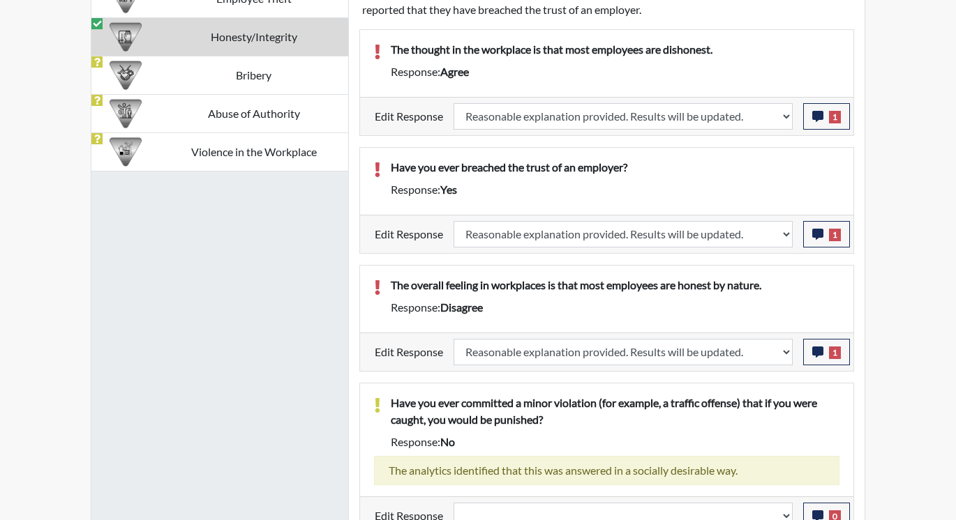
click at [758, 395] on p "Have you ever committed a minor violation (for example, a traffic offense) that…" at bounding box center [615, 411] width 449 height 33
select select
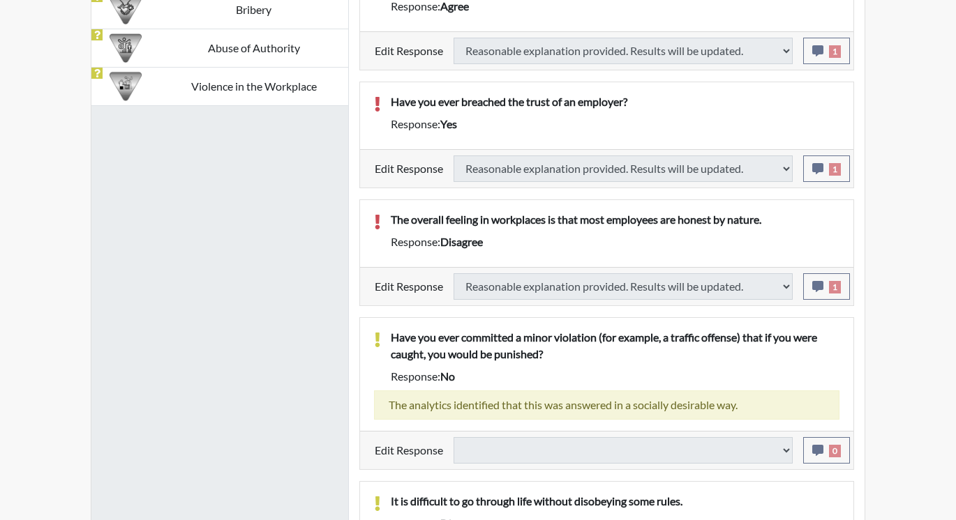
select select
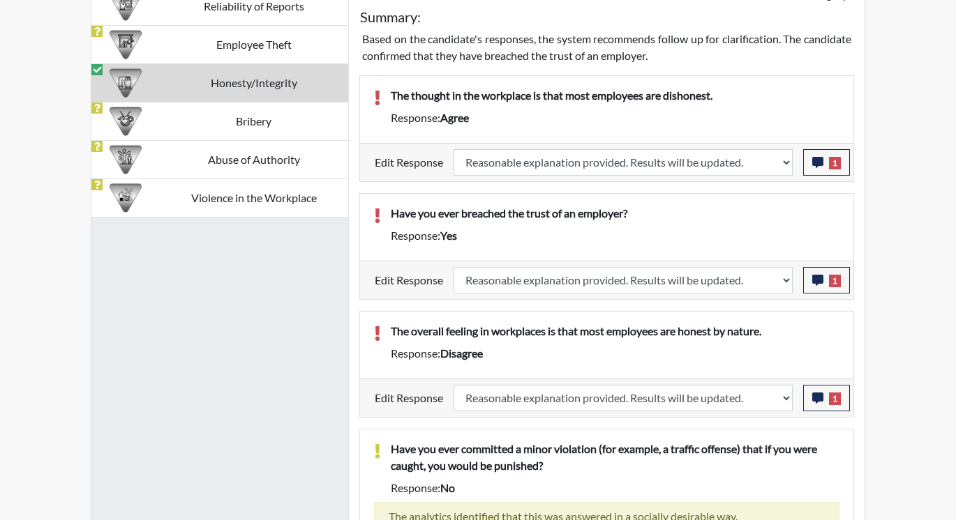
scroll to position [861, 0]
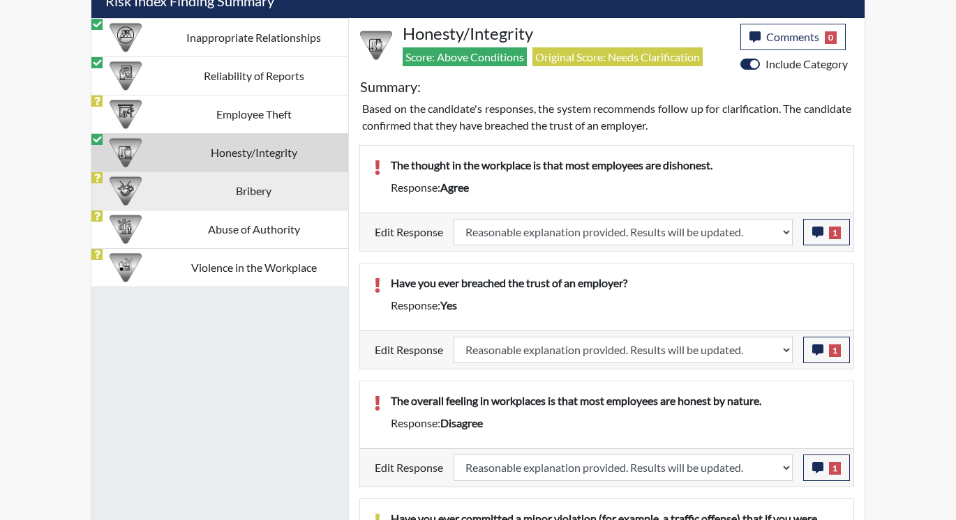
click at [285, 182] on td "Bribery" at bounding box center [253, 191] width 189 height 38
select select
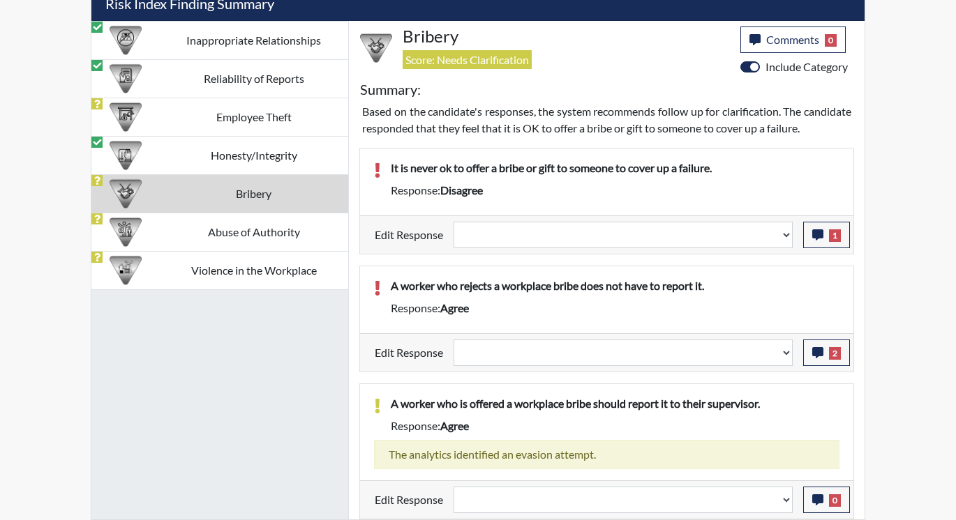
click at [285, 182] on td "Bribery" at bounding box center [253, 193] width 189 height 38
click at [819, 241] on icon "button" at bounding box center [817, 235] width 11 height 11
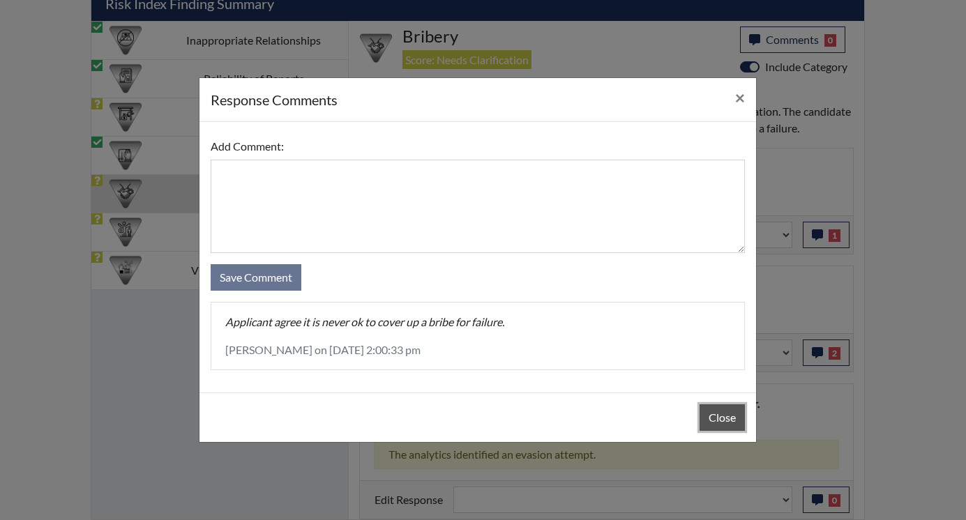
click at [718, 414] on button "Close" at bounding box center [722, 418] width 45 height 27
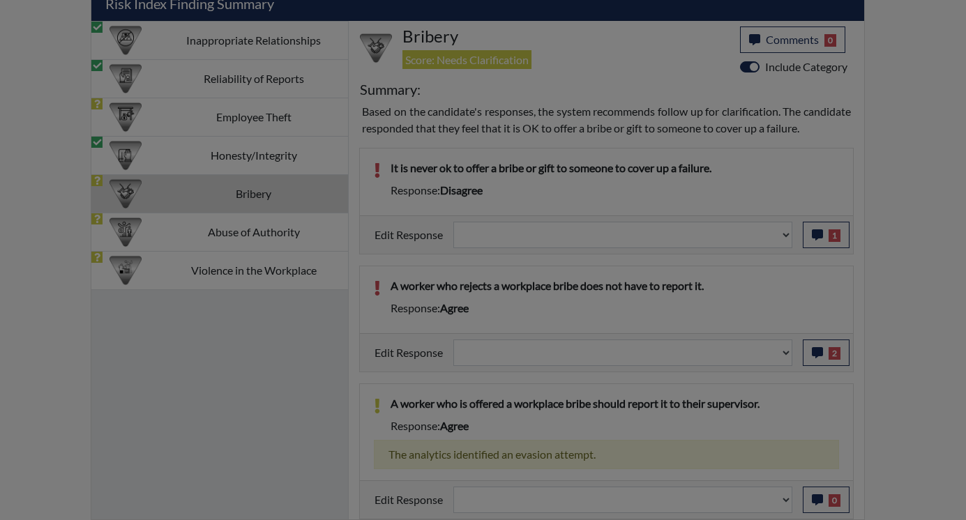
click at [718, 396] on button "Close" at bounding box center [722, 383] width 45 height 27
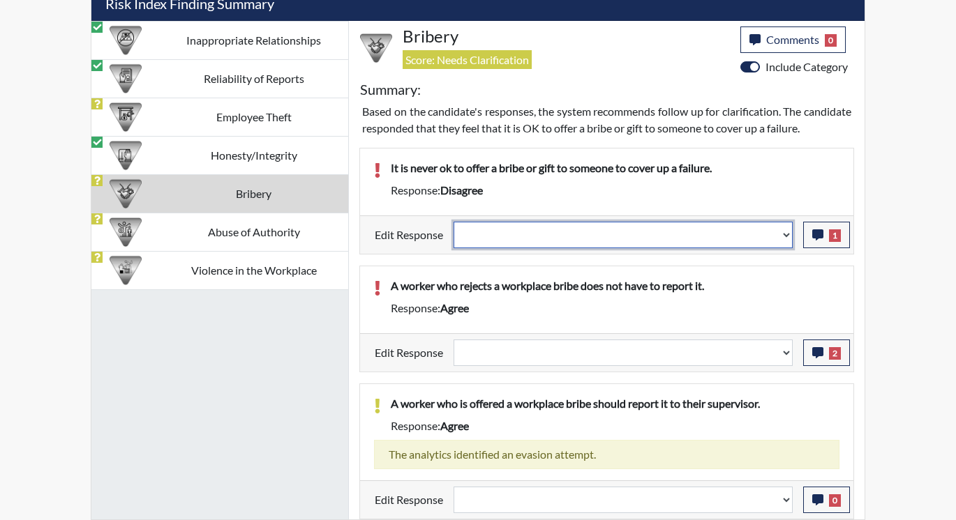
click at [790, 246] on select "Question is not relevant. Results will be updated. Reasonable explanation provi…" at bounding box center [623, 235] width 339 height 27
select select "reasonable-explanation-provided"
click at [454, 235] on select "Question is not relevant. Results will be updated. Reasonable explanation provi…" at bounding box center [623, 235] width 339 height 27
select select
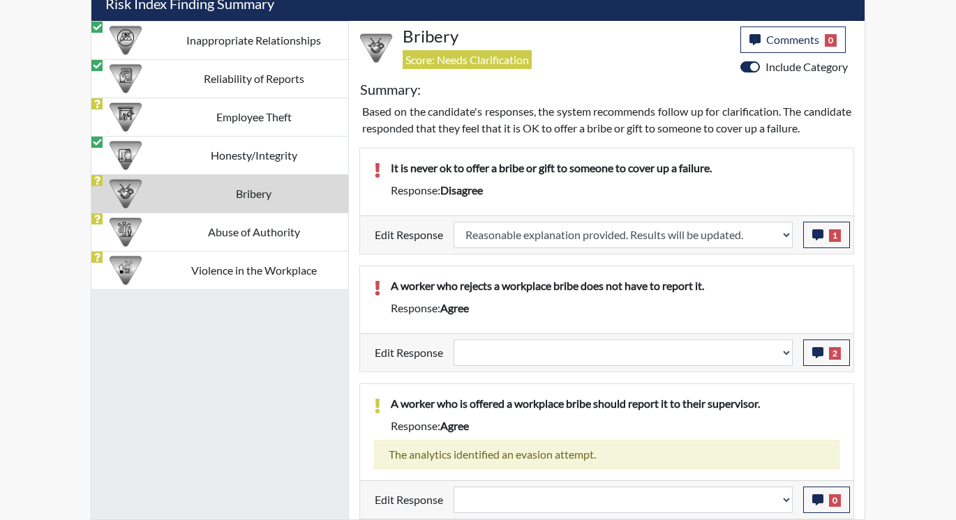
select select
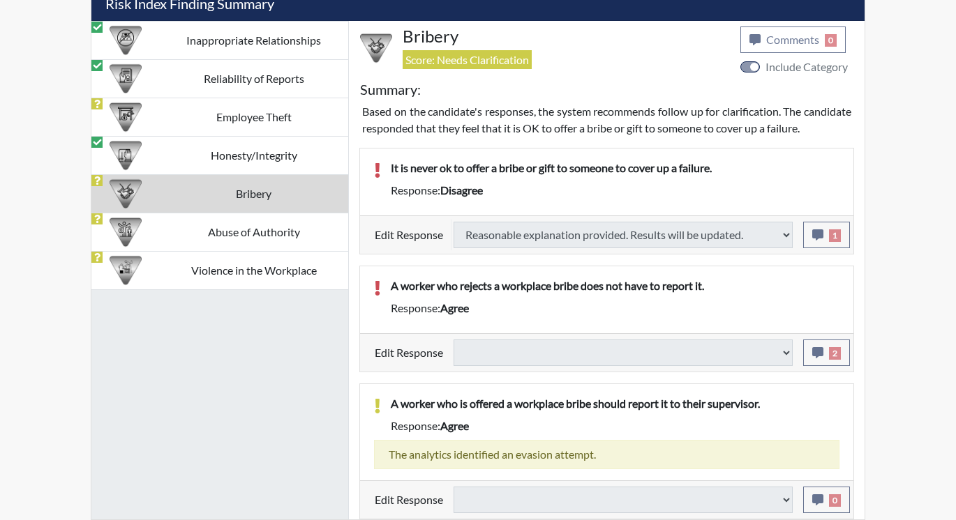
select select
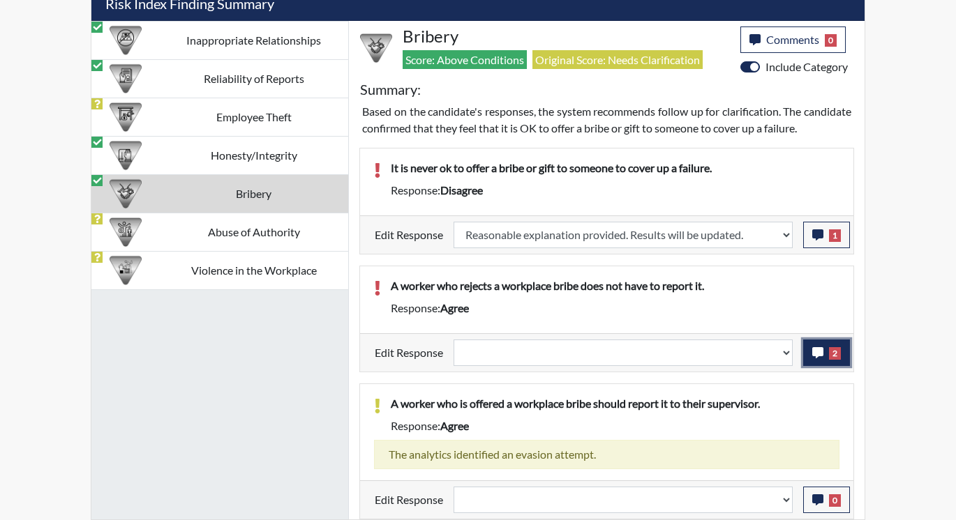
scroll to position [232, 580]
click at [811, 366] on button "2" at bounding box center [826, 353] width 47 height 27
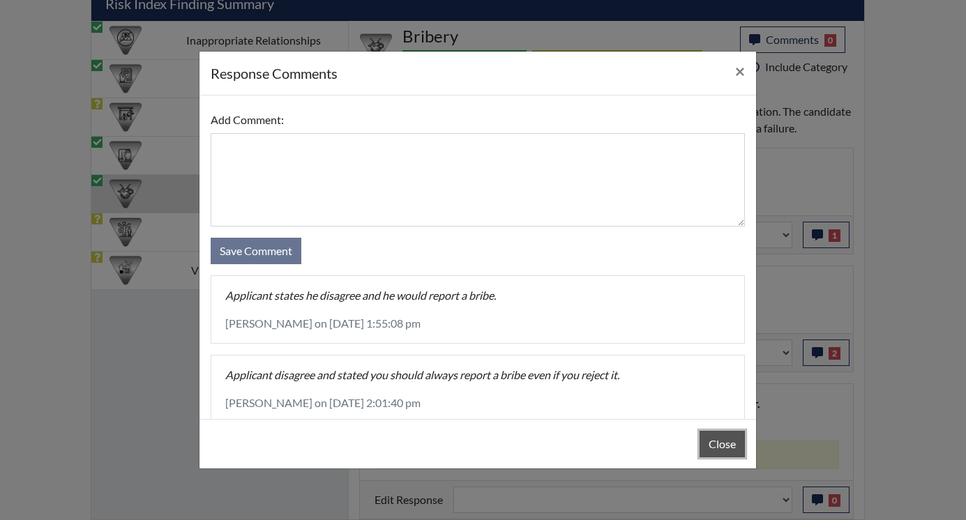
click at [717, 444] on button "Close" at bounding box center [722, 444] width 45 height 27
drag, startPoint x: 717, startPoint y: 444, endPoint x: 719, endPoint y: 430, distance: 14.1
click at [717, 444] on button "Close" at bounding box center [722, 444] width 45 height 27
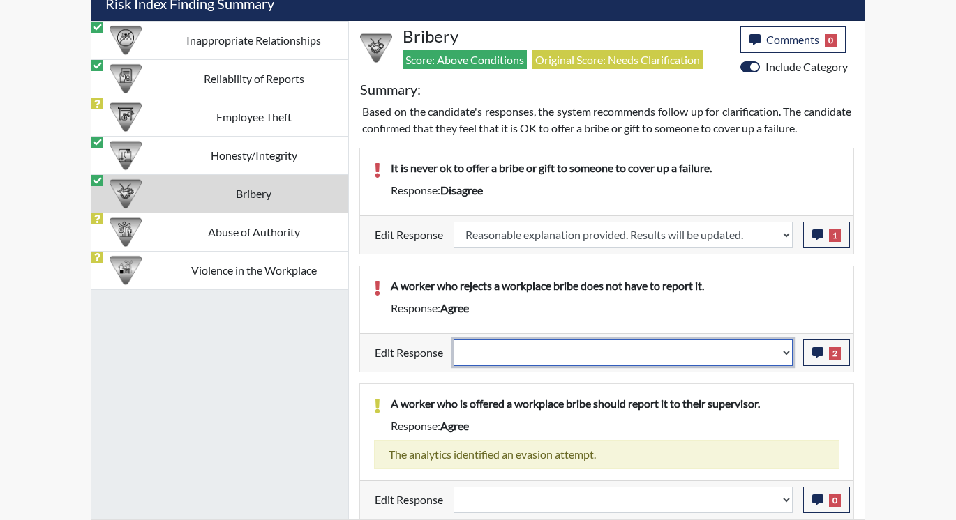
click at [782, 365] on select "Question is not relevant. Results will be updated. Reasonable explanation provi…" at bounding box center [623, 353] width 339 height 27
select select "reasonable-explanation-provided"
click at [454, 353] on select "Question is not relevant. Results will be updated. Reasonable explanation provi…" at bounding box center [623, 353] width 339 height 27
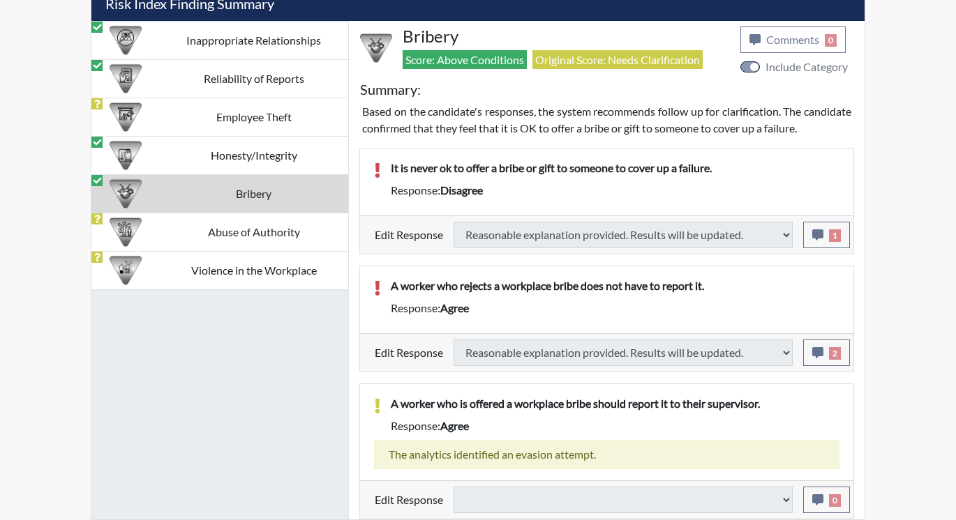
select select
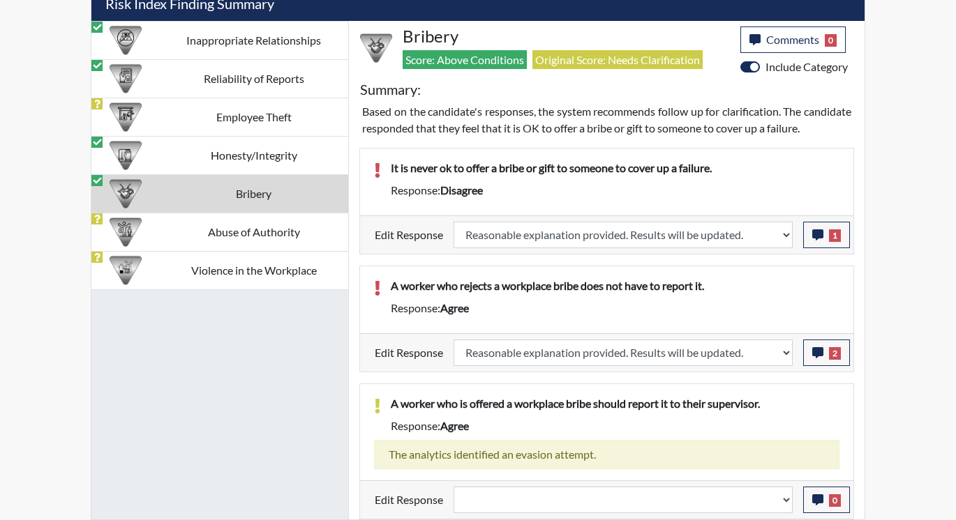
scroll to position [875, 0]
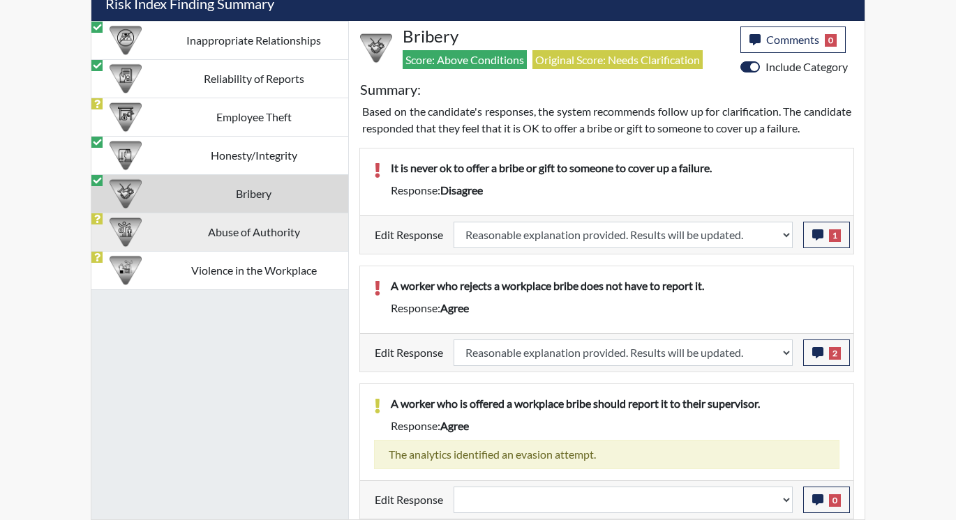
click at [203, 213] on td "Abuse of Authority" at bounding box center [253, 232] width 189 height 38
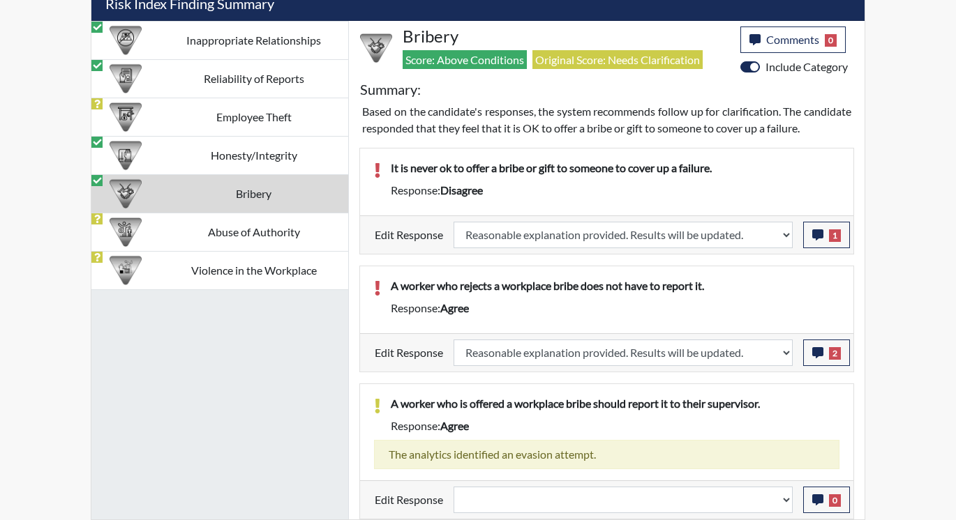
scroll to position [629, 0]
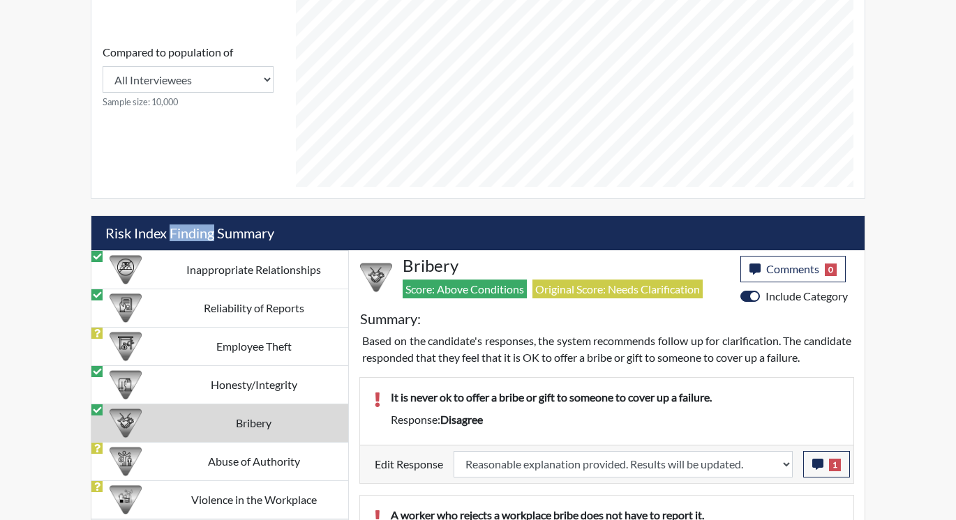
click at [202, 213] on div "Georgia Department of Corrections Completed Comments 0 report Comments × Add Co…" at bounding box center [477, 88] width 795 height 1323
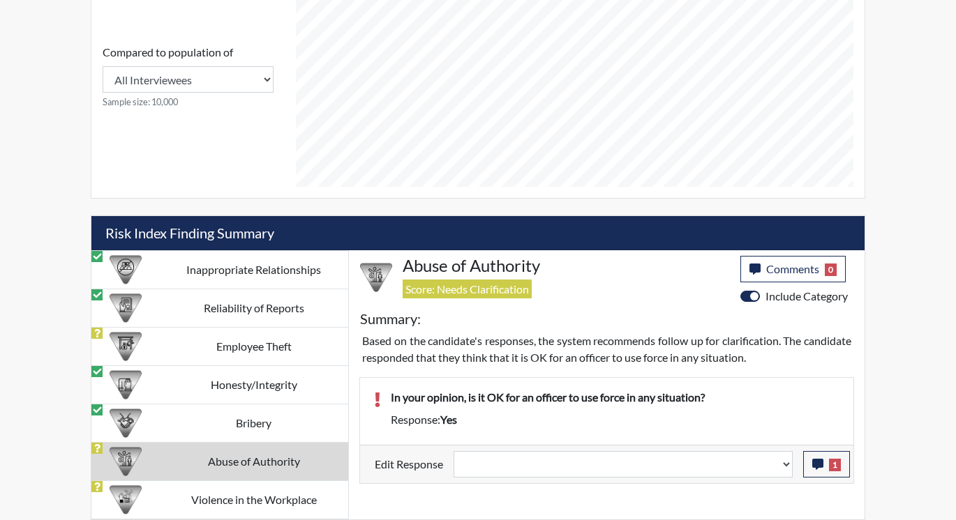
click at [240, 459] on td "Abuse of Authority" at bounding box center [253, 461] width 189 height 38
click at [813, 467] on icon "button" at bounding box center [817, 464] width 11 height 11
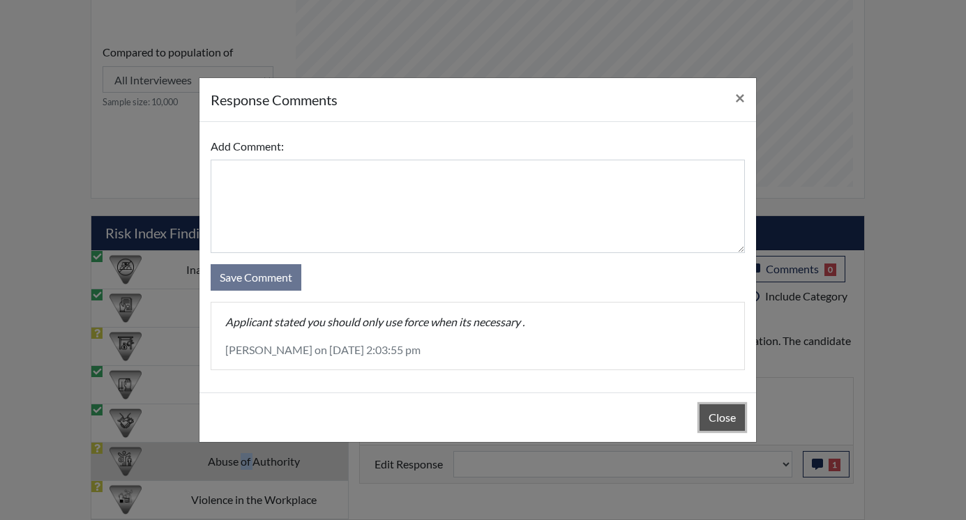
click at [710, 421] on button "Close" at bounding box center [722, 418] width 45 height 27
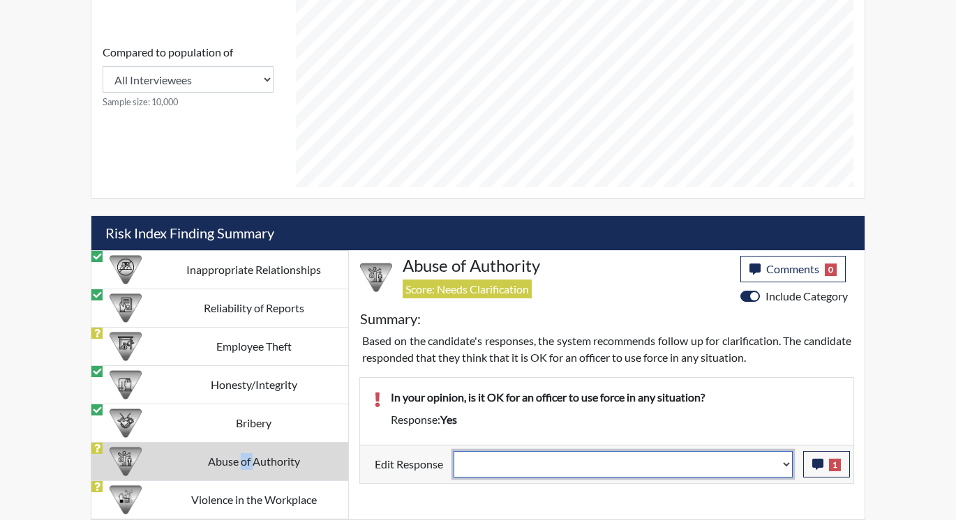
click at [792, 459] on select "Question is not relevant. Results will be updated. Reasonable explanation provi…" at bounding box center [623, 464] width 339 height 27
select select "reasonable-explanation-provided"
click at [454, 451] on select "Question is not relevant. Results will be updated. Reasonable explanation provi…" at bounding box center [623, 464] width 339 height 27
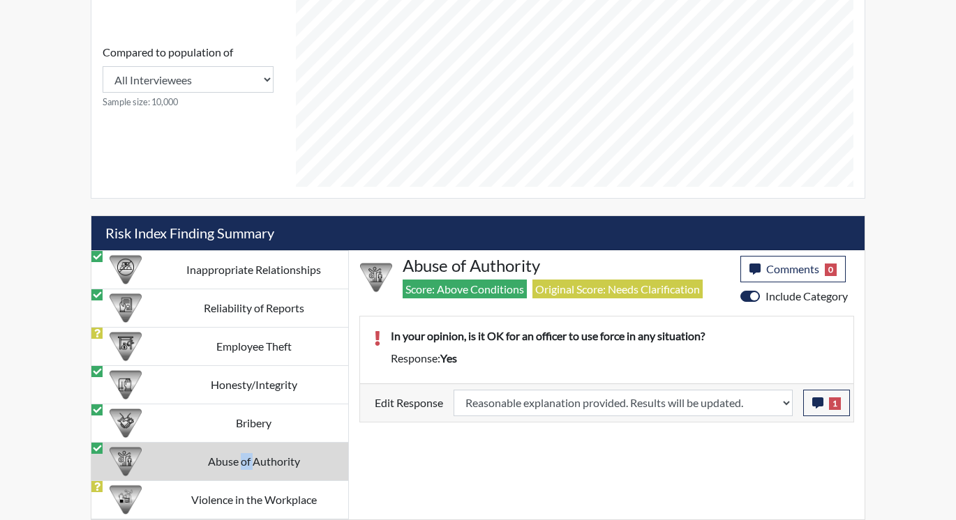
scroll to position [232, 580]
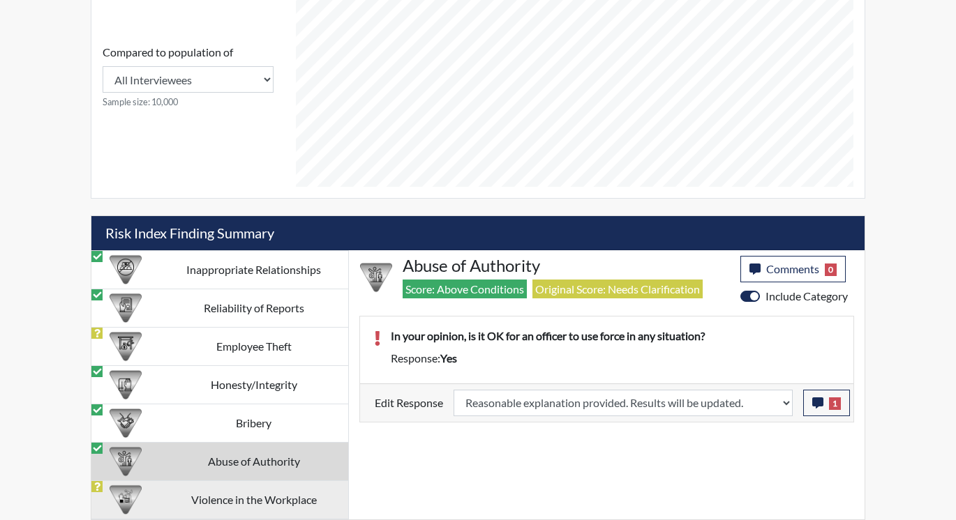
click at [288, 493] on td "Violence in the Workplace" at bounding box center [253, 500] width 189 height 38
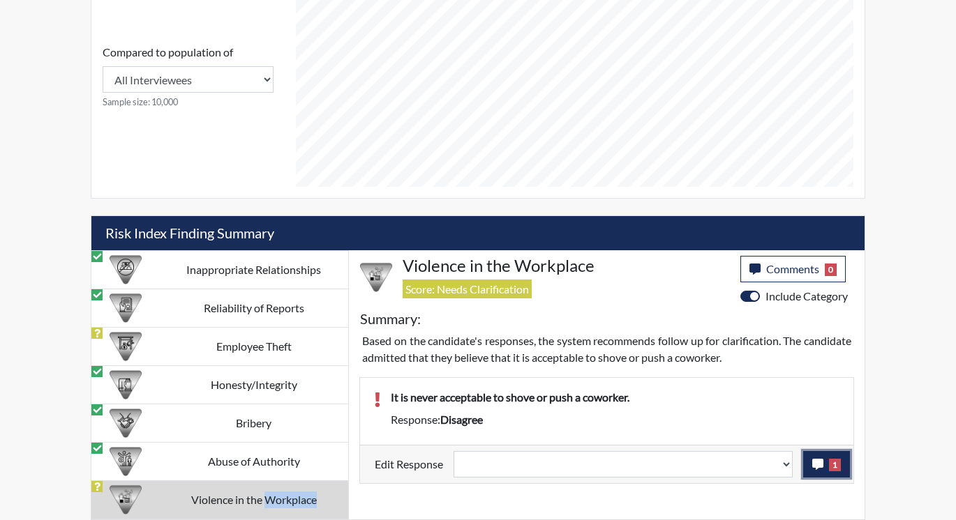
click at [824, 464] on button "1" at bounding box center [826, 464] width 47 height 27
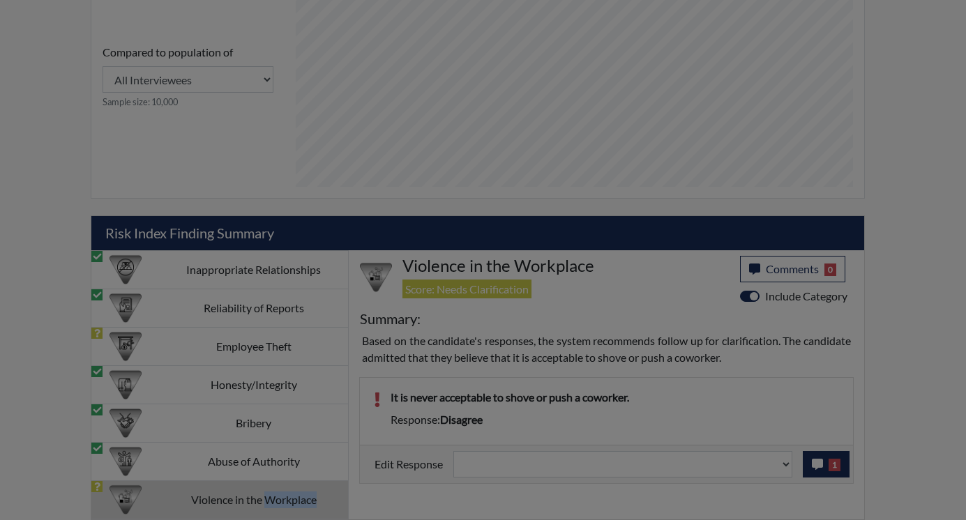
click at [824, 464] on div at bounding box center [483, 260] width 966 height 520
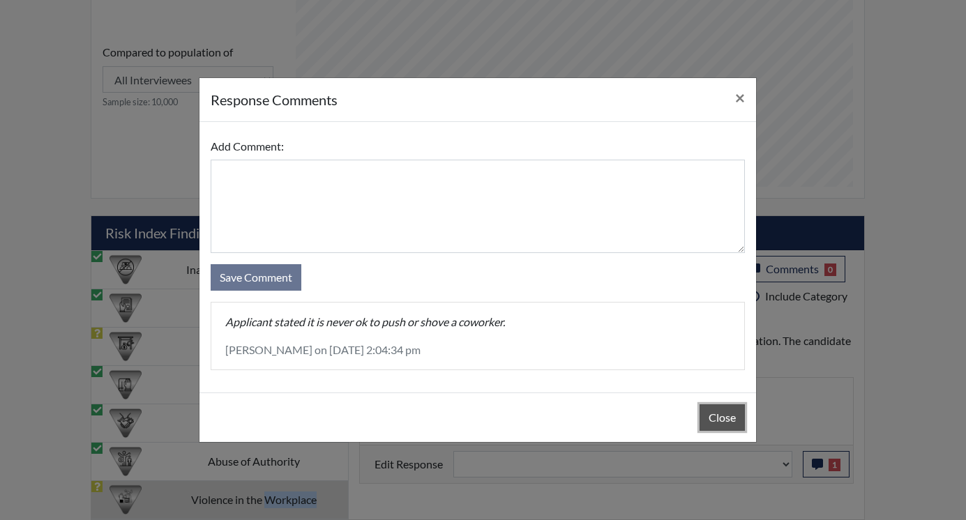
drag, startPoint x: 824, startPoint y: 464, endPoint x: 742, endPoint y: 437, distance: 85.8
click at [719, 412] on button "Close" at bounding box center [722, 418] width 45 height 27
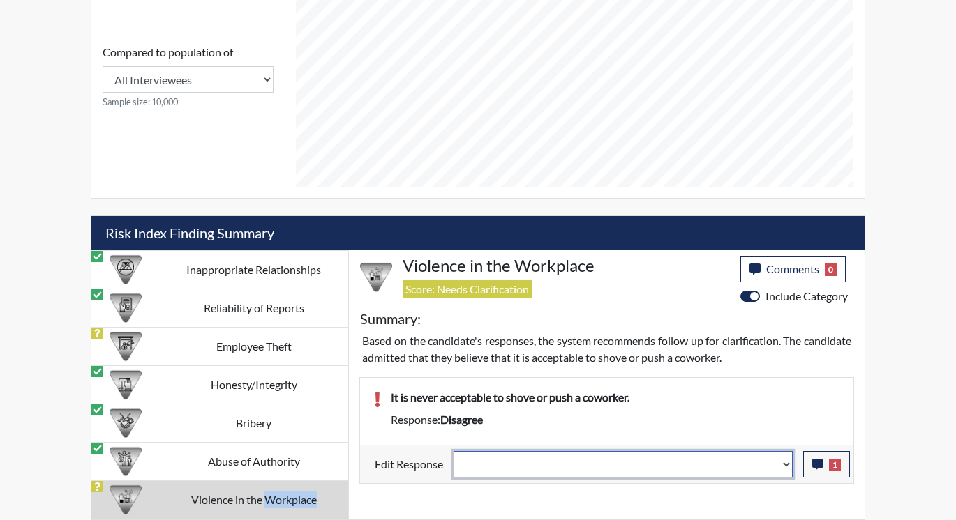
click at [788, 462] on select "Question is not relevant. Results will be updated. Reasonable explanation provi…" at bounding box center [623, 464] width 339 height 27
select select "reasonable-explanation-provided"
click at [454, 451] on select "Question is not relevant. Results will be updated. Reasonable explanation provi…" at bounding box center [623, 464] width 339 height 27
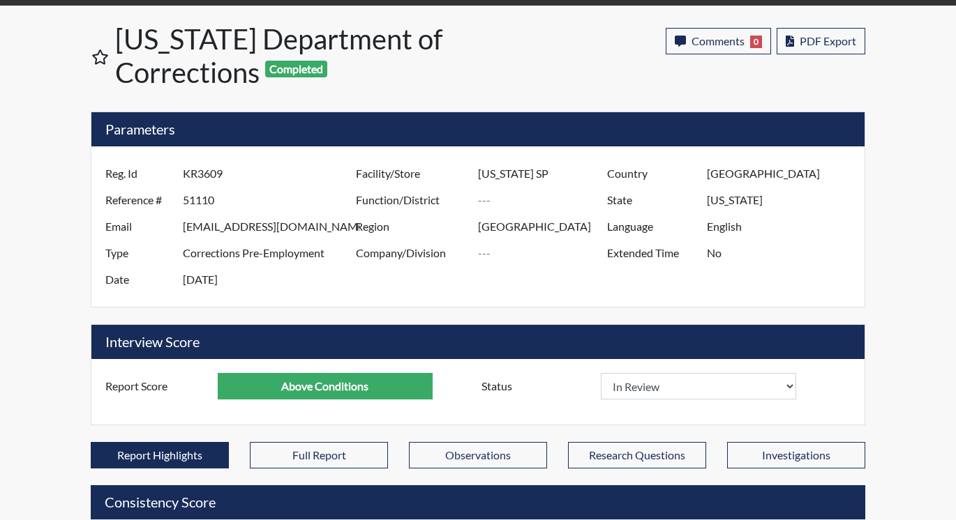
scroll to position [0, 0]
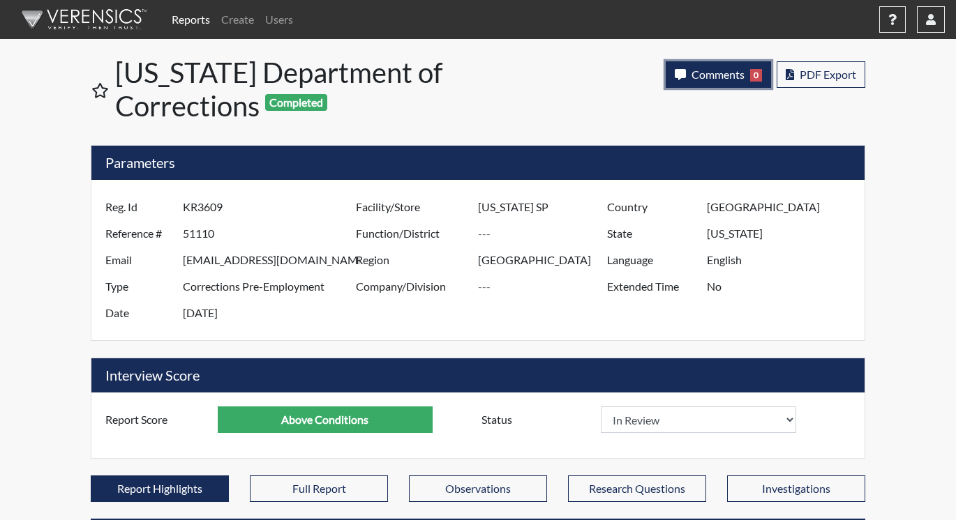
click at [711, 70] on span "Comments" at bounding box center [717, 74] width 53 height 13
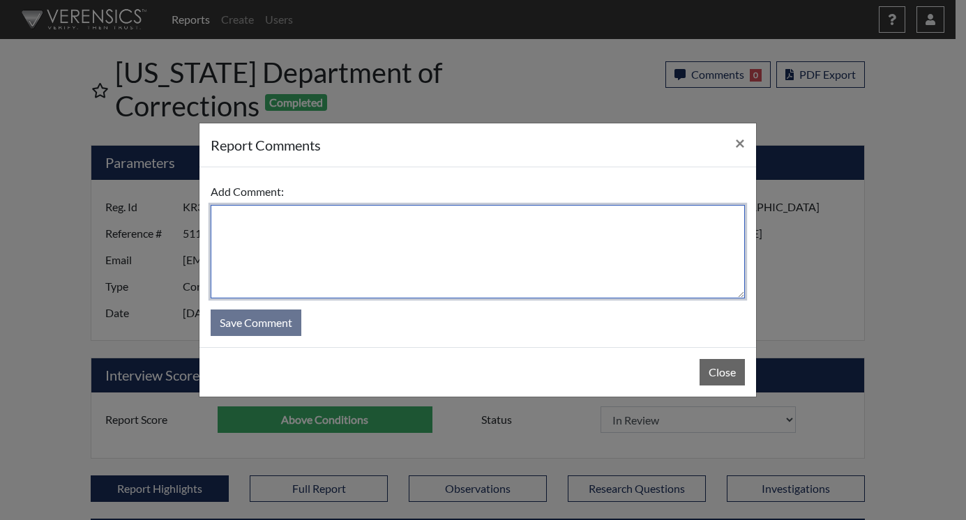
click at [241, 222] on textarea at bounding box center [478, 251] width 534 height 93
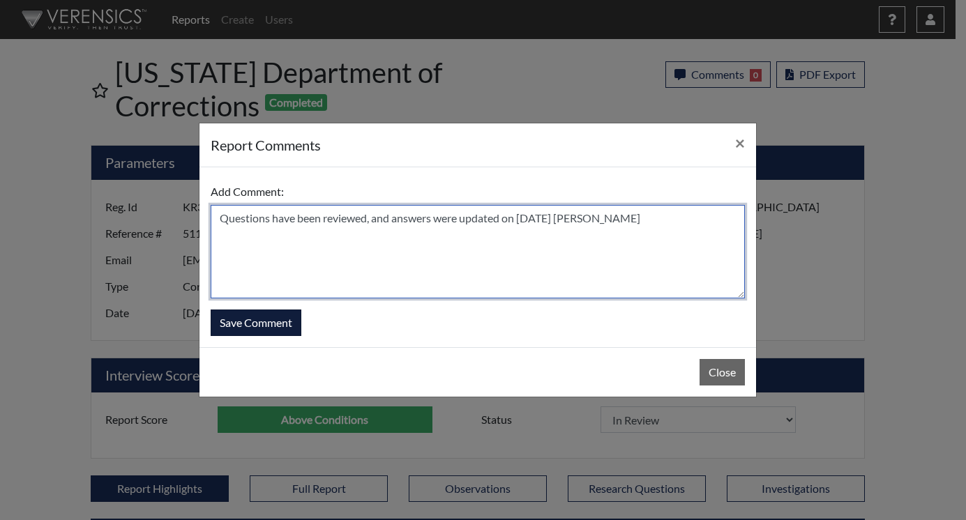
type textarea "Questions have been reviewed, and answers were updated on [DATE] [PERSON_NAME]"
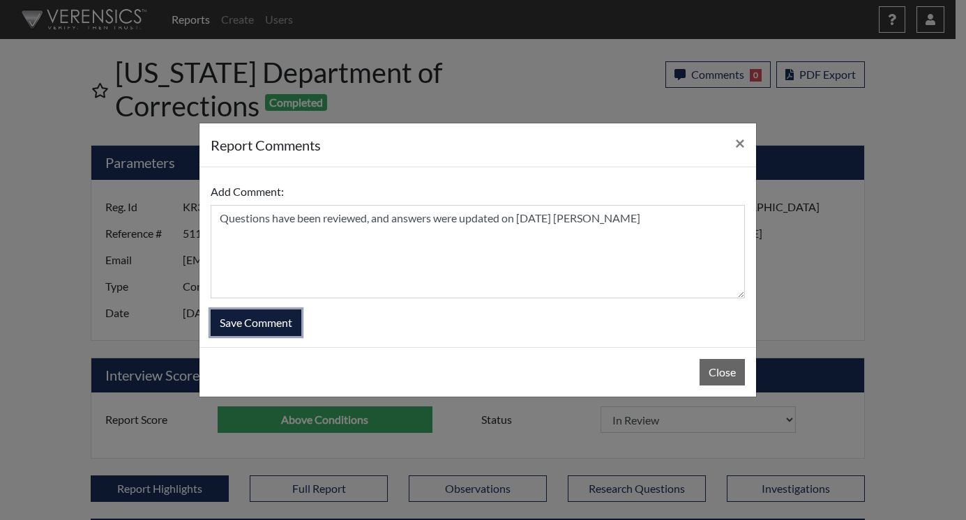
click at [266, 320] on button "Save Comment" at bounding box center [256, 323] width 91 height 27
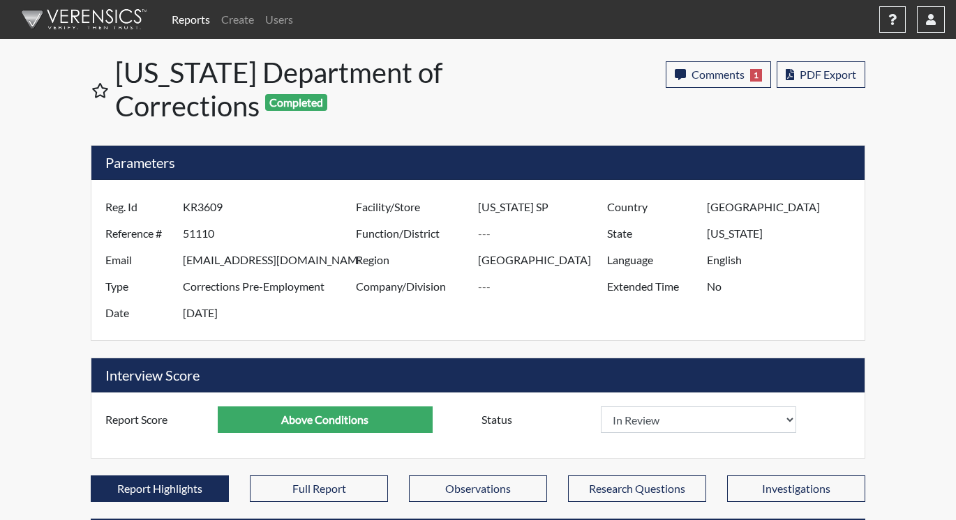
scroll to position [232, 580]
click at [179, 19] on link "Reports" at bounding box center [191, 20] width 50 height 28
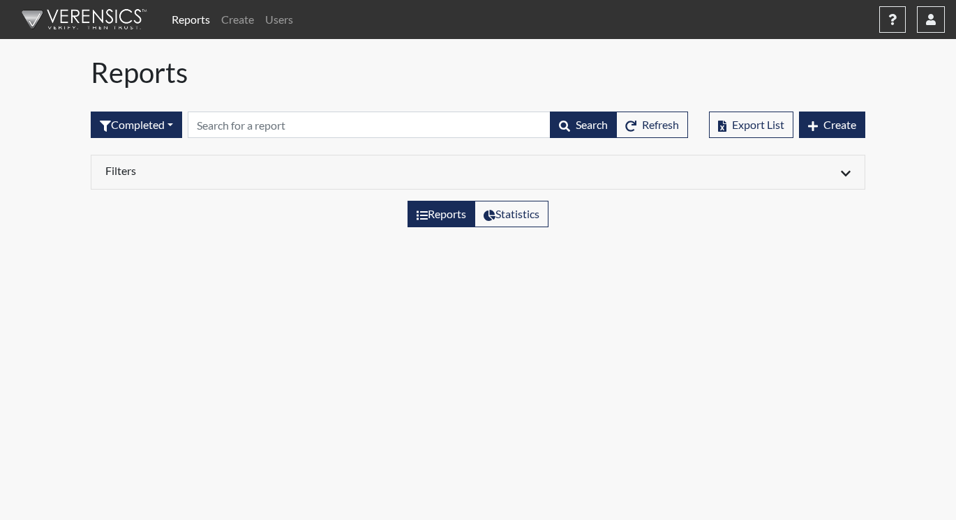
click at [179, 19] on link "Reports" at bounding box center [191, 20] width 50 height 28
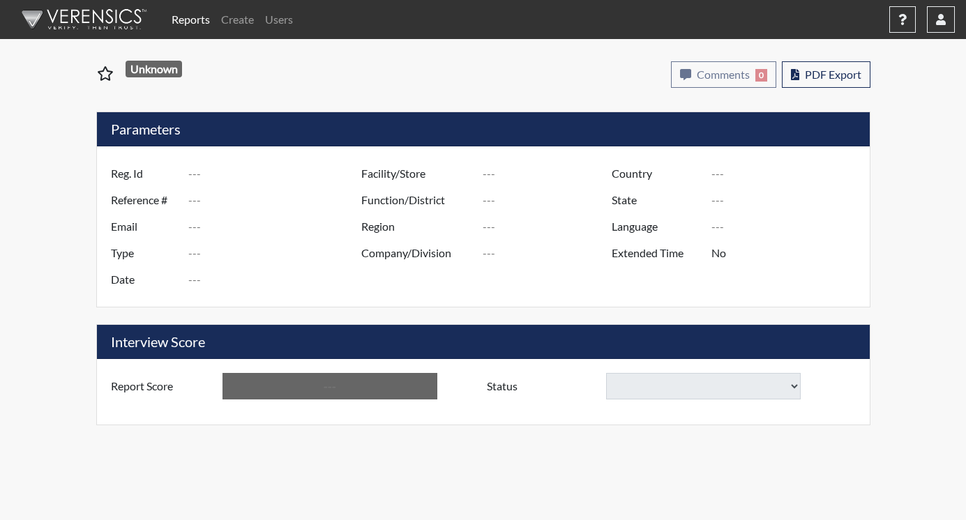
type input "JT3877"
type input "51125"
type input "---"
type input "Corrections Pre-Employment"
type input "[DATE]"
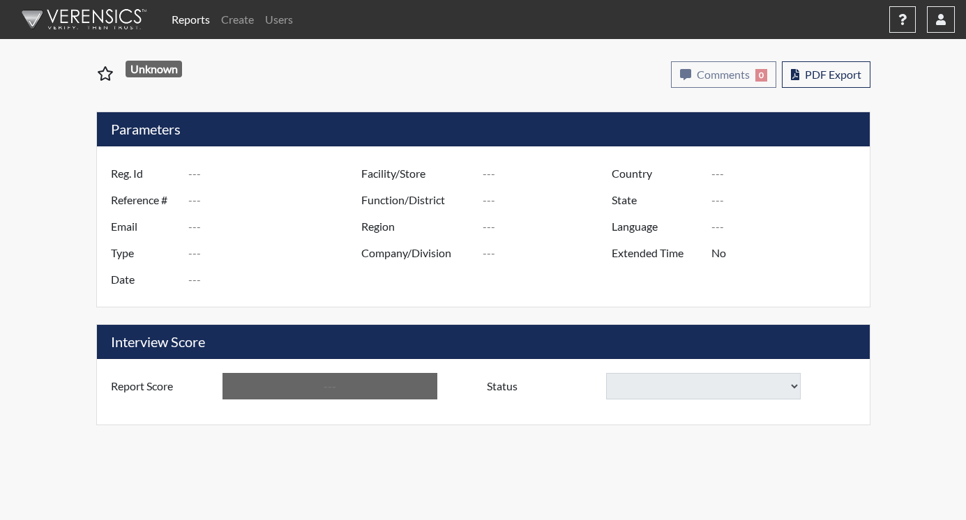
type input "[US_STATE] SP"
type input "[GEOGRAPHIC_DATA]"
type input "[US_STATE]"
type input "English"
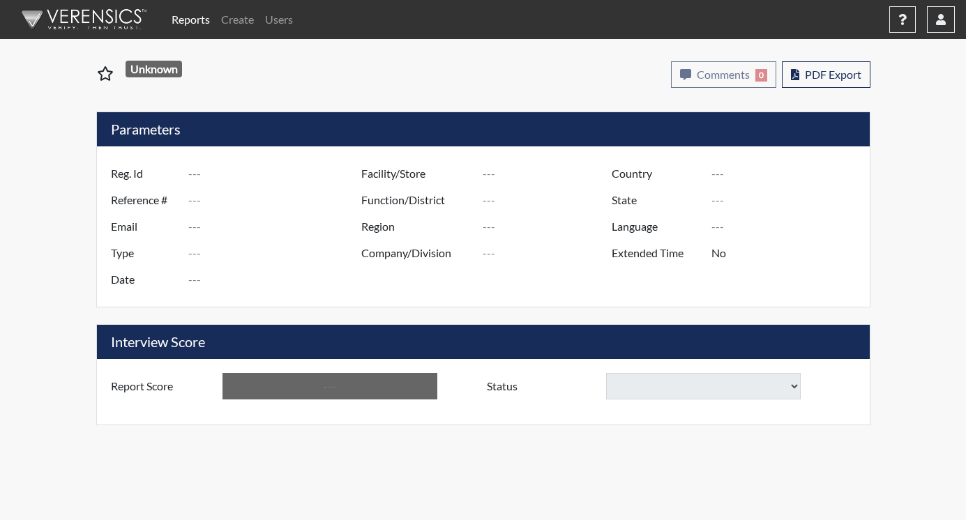
type input "Below Conditions"
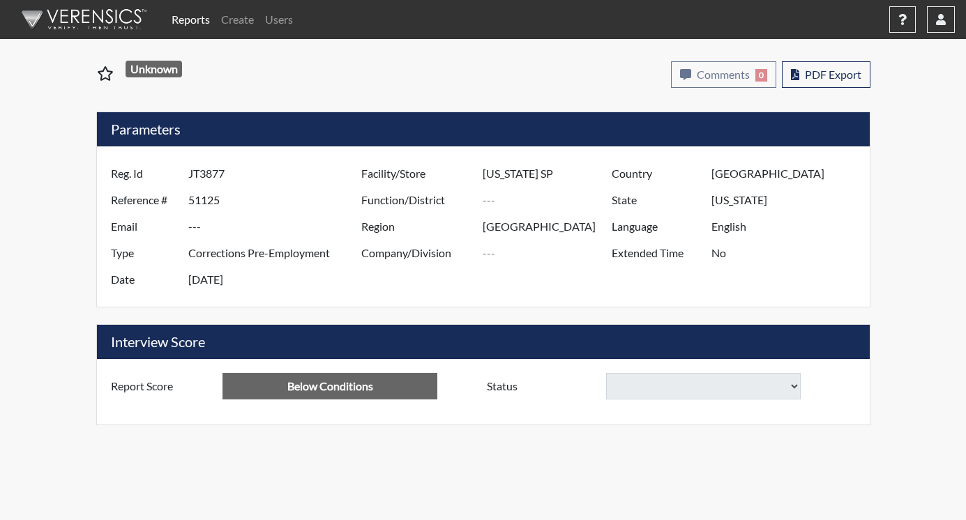
select select
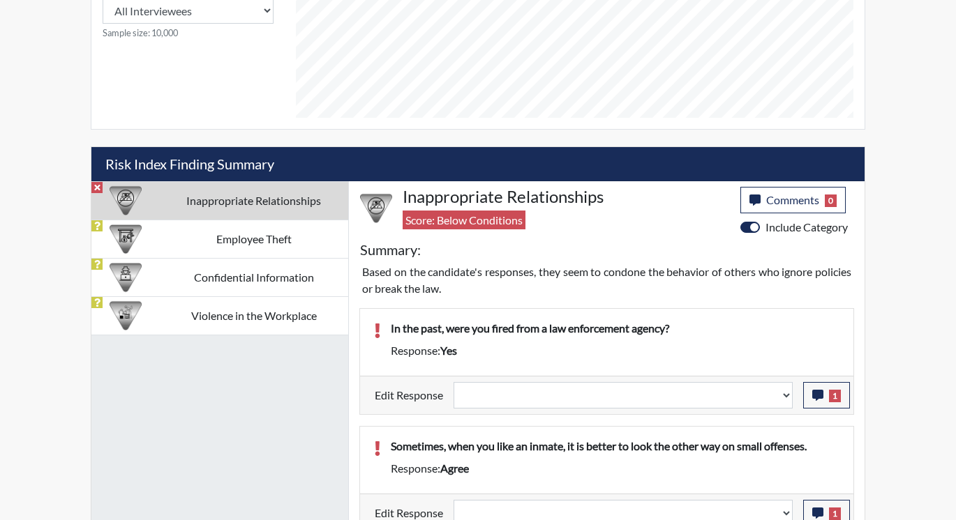
scroll to position [711, 0]
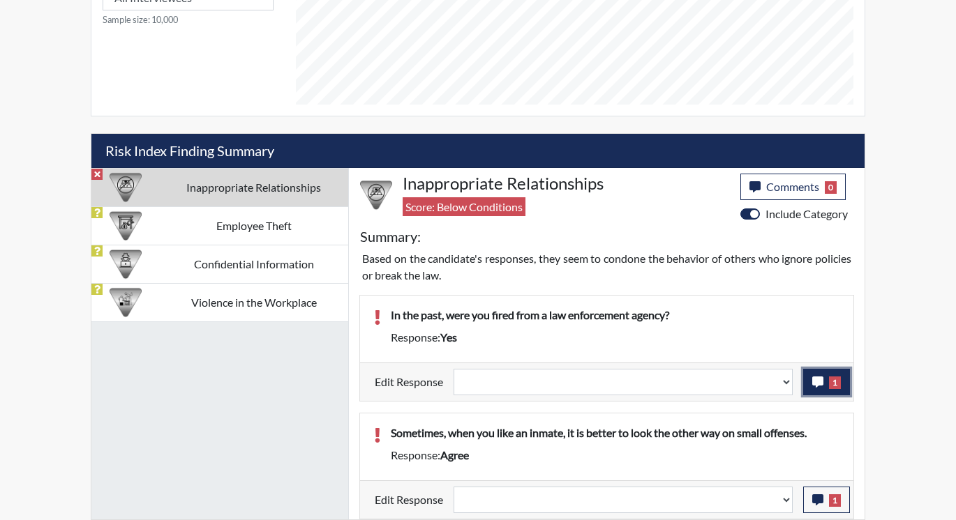
click at [807, 380] on button "1" at bounding box center [826, 382] width 47 height 27
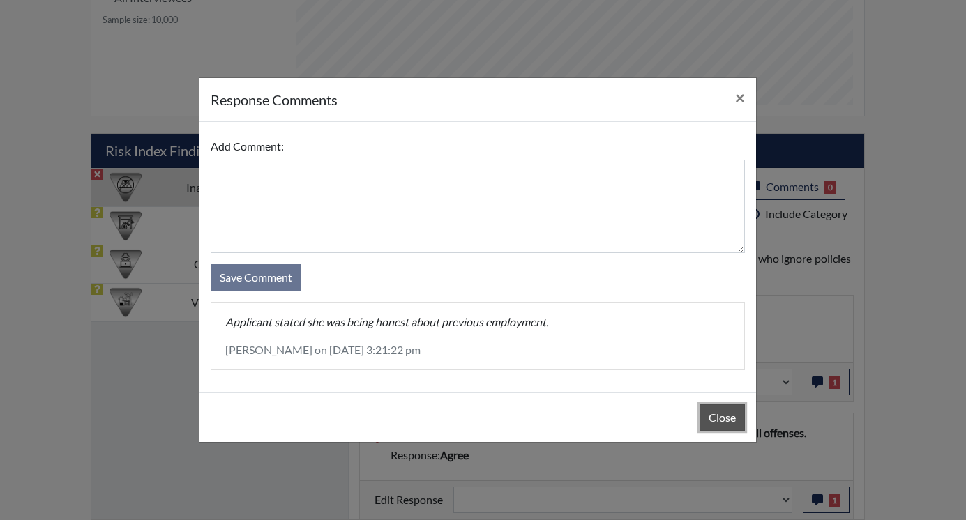
click at [717, 415] on button "Close" at bounding box center [722, 418] width 45 height 27
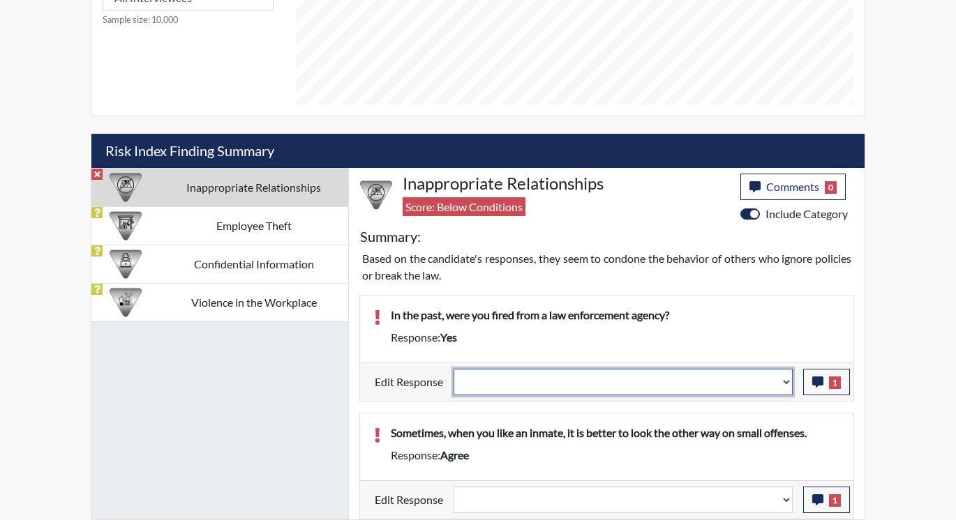
click at [784, 382] on select "Question is not relevant. Results will be updated. Reasonable explanation provi…" at bounding box center [623, 382] width 339 height 27
select select "reasonable-explanation-provided"
click at [454, 369] on select "Question is not relevant. Results will be updated. Reasonable explanation provi…" at bounding box center [623, 382] width 339 height 27
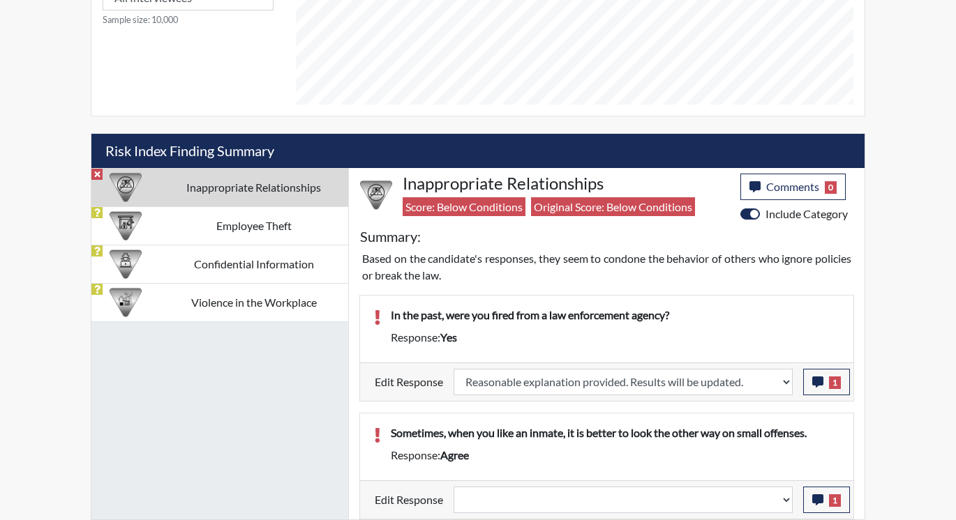
scroll to position [232, 580]
click at [832, 500] on span "1" at bounding box center [835, 501] width 12 height 13
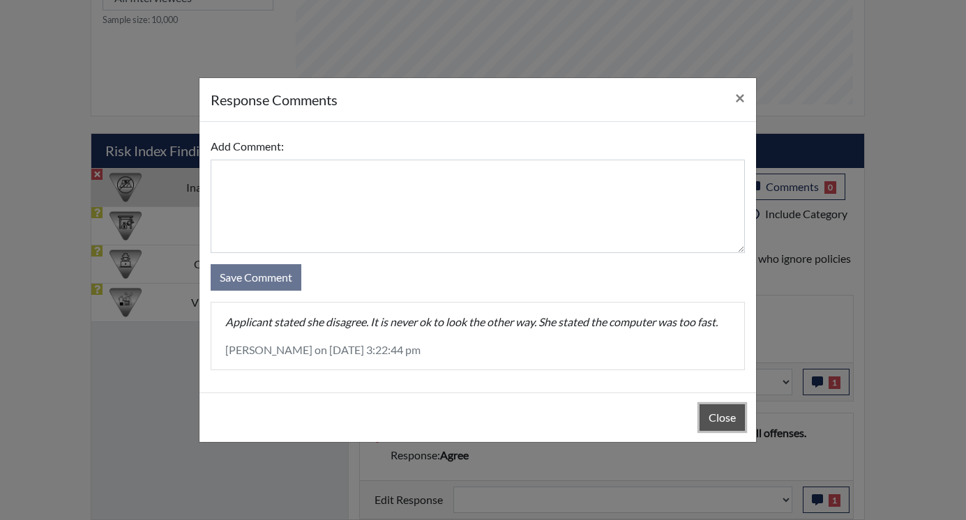
click at [714, 421] on button "Close" at bounding box center [722, 418] width 45 height 27
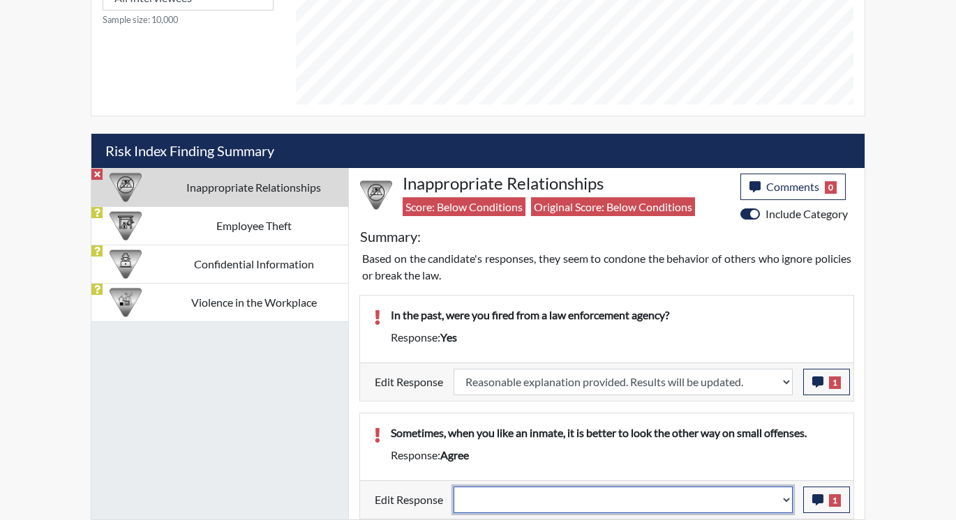
click at [784, 499] on select "Question is not relevant. Results will be updated. Reasonable explanation provi…" at bounding box center [623, 500] width 339 height 27
select select "reasonable-explanation-provided"
click at [454, 487] on select "Question is not relevant. Results will be updated. Reasonable explanation provi…" at bounding box center [623, 500] width 339 height 27
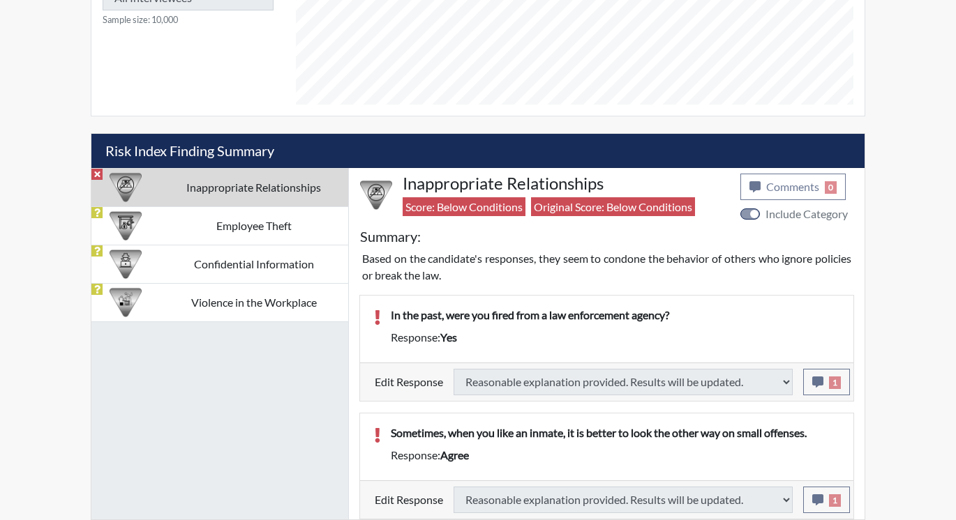
type input "Above Conditions"
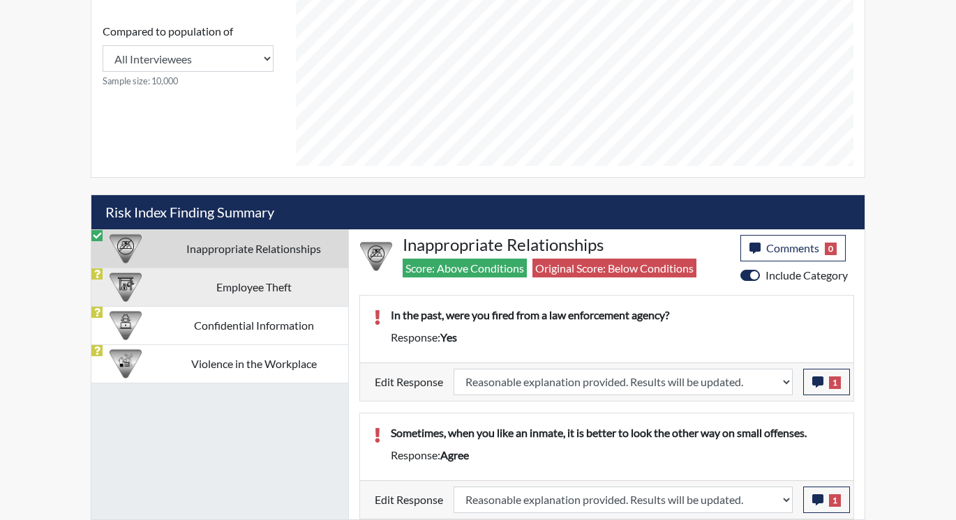
click at [174, 283] on td "Employee Theft" at bounding box center [253, 287] width 189 height 38
select select
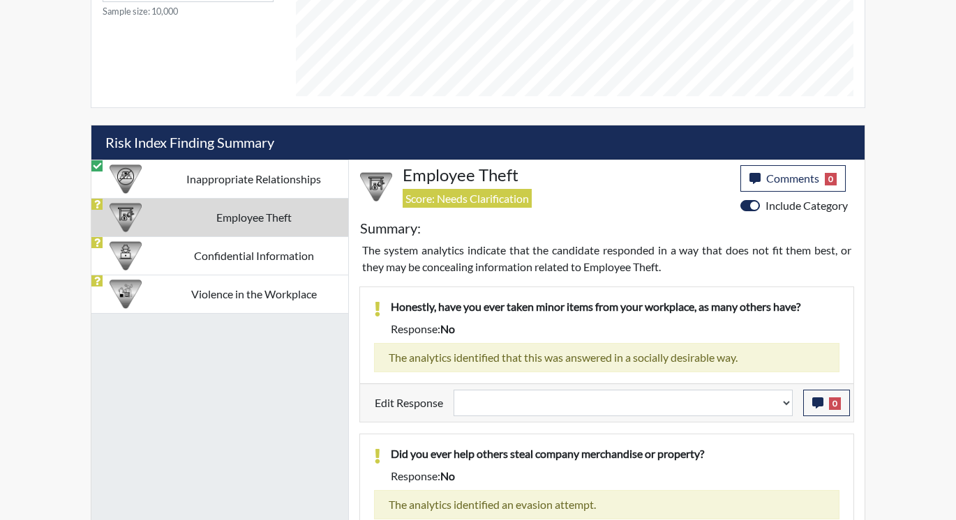
scroll to position [770, 0]
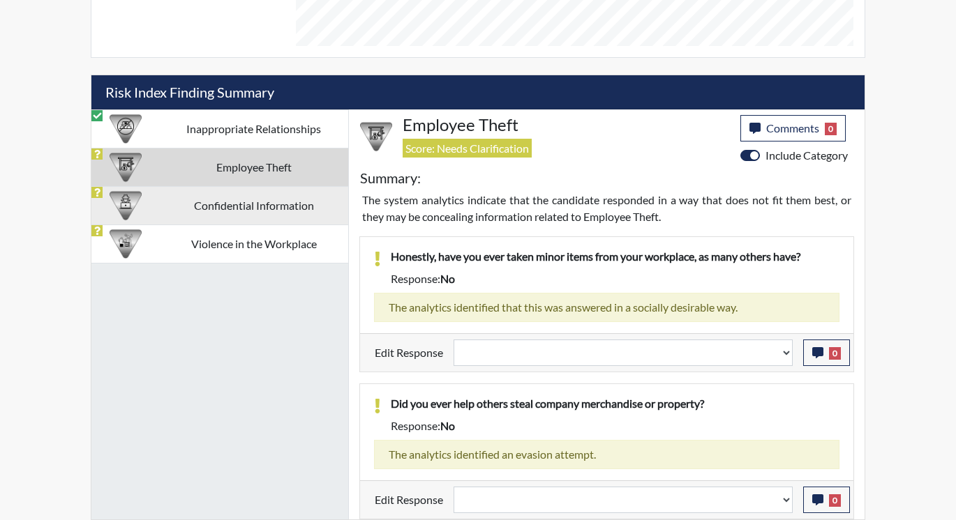
click at [161, 207] on td "Confidential Information" at bounding box center [253, 205] width 189 height 38
select select
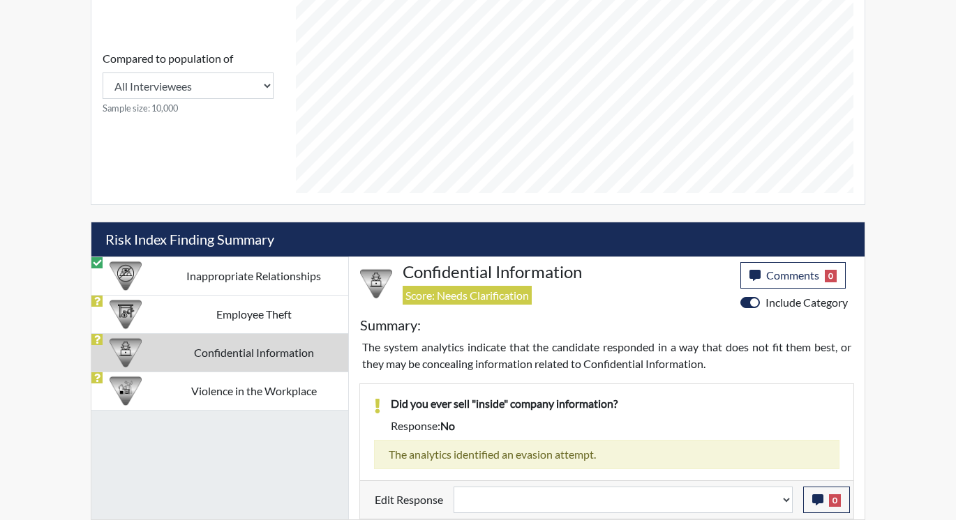
scroll to position [622, 0]
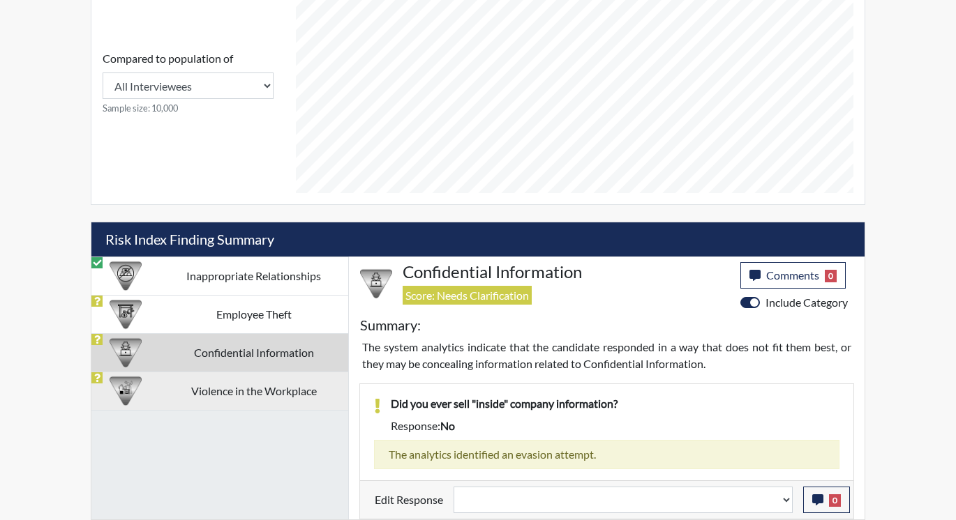
click at [186, 388] on td "Violence in the Workplace" at bounding box center [253, 391] width 189 height 38
select select
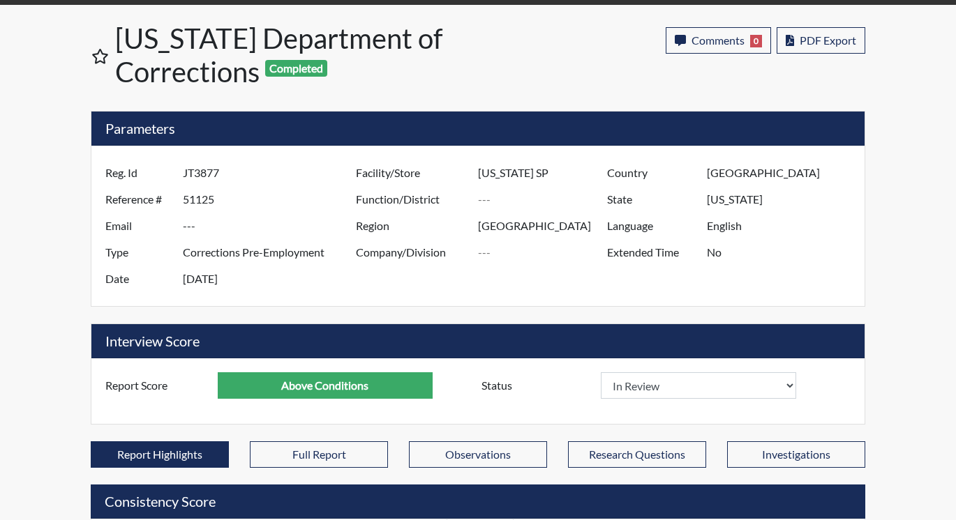
scroll to position [0, 0]
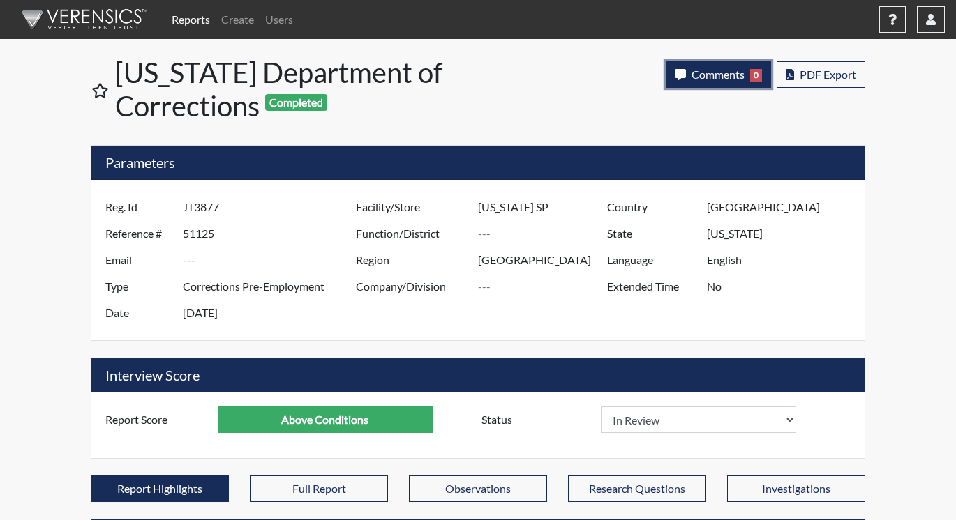
click at [716, 75] on span "Comments" at bounding box center [717, 74] width 53 height 13
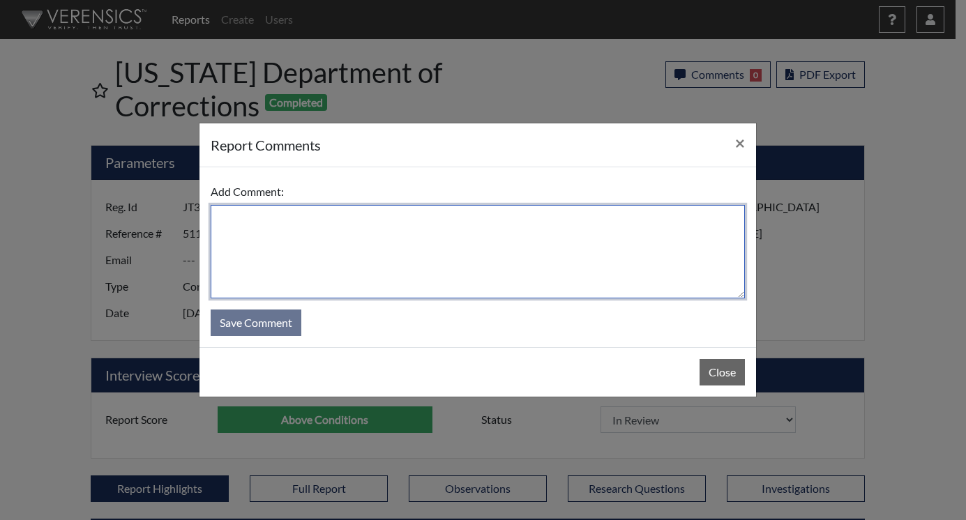
click at [343, 218] on textarea at bounding box center [478, 251] width 534 height 93
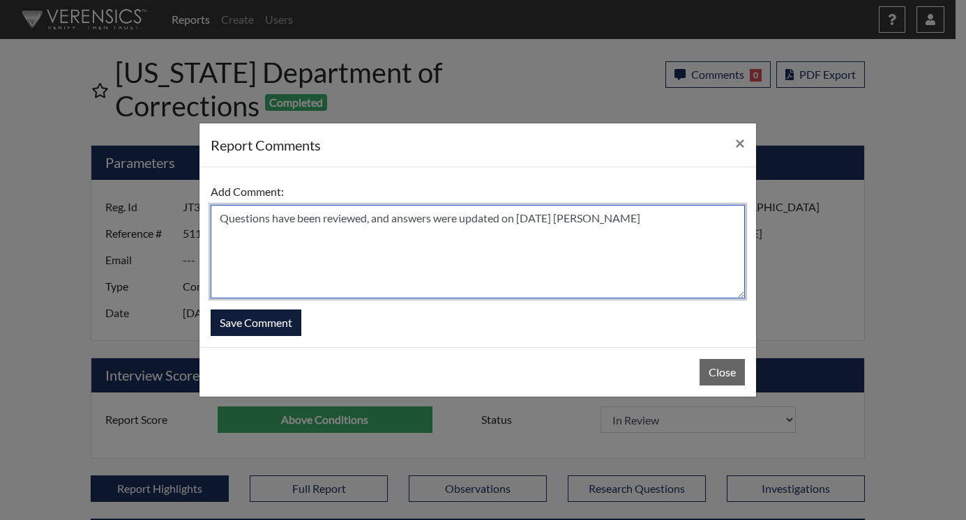
type textarea "Questions have been reviewed, and answers were updated on [DATE] [PERSON_NAME]"
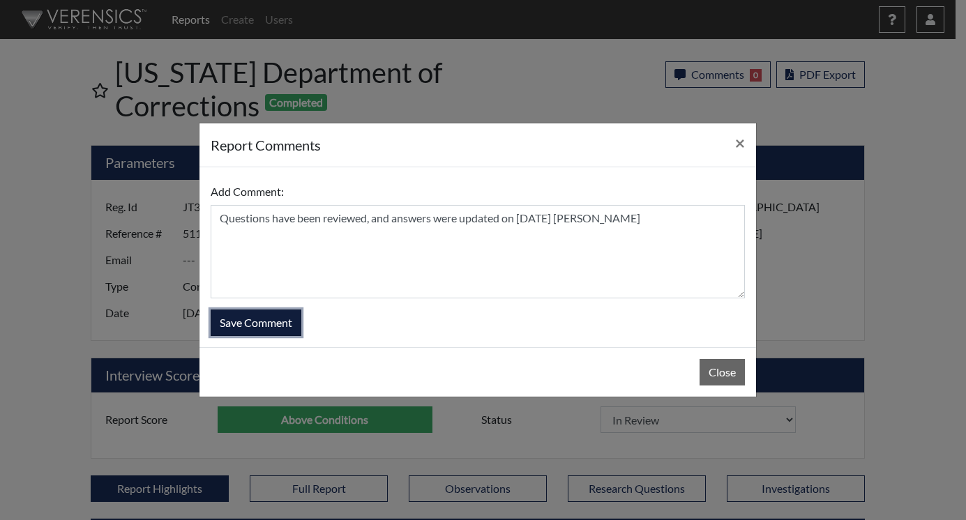
click at [274, 316] on button "Save Comment" at bounding box center [256, 323] width 91 height 27
select select
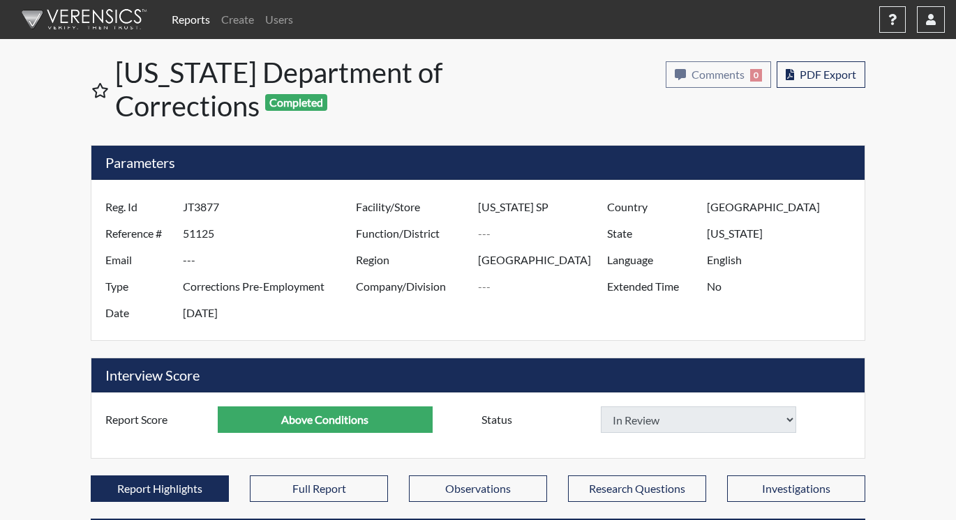
select select
click at [185, 16] on link "Reports" at bounding box center [191, 20] width 50 height 28
